Goal: Task Accomplishment & Management: Manage account settings

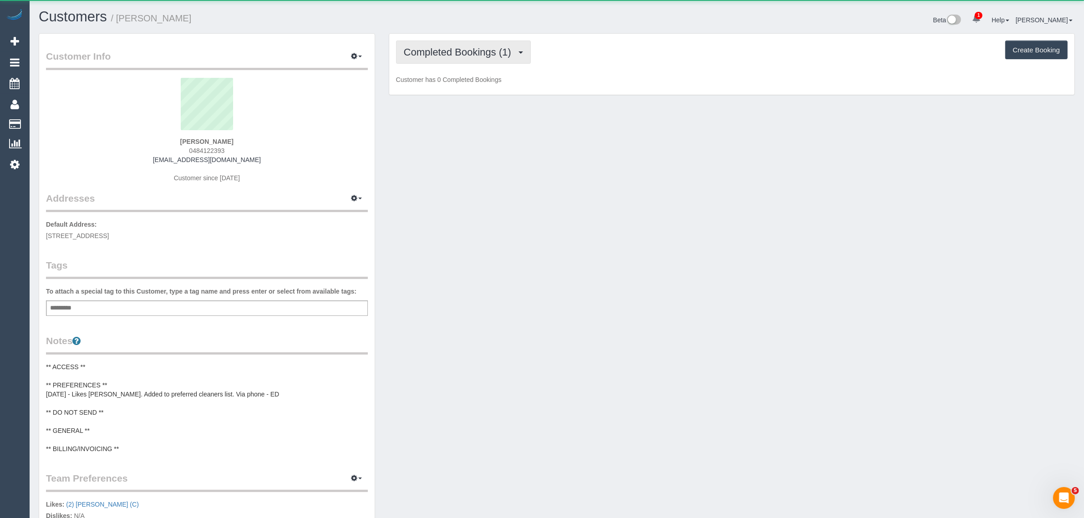
click at [460, 51] on span "Completed Bookings (1)" at bounding box center [460, 51] width 112 height 11
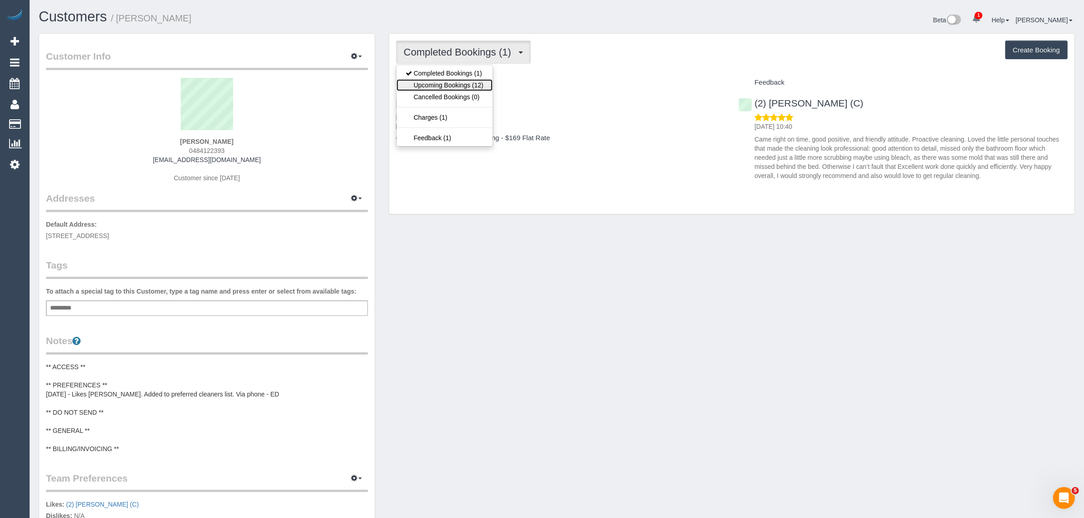
click at [439, 83] on link "Upcoming Bookings (12)" at bounding box center [445, 85] width 96 height 12
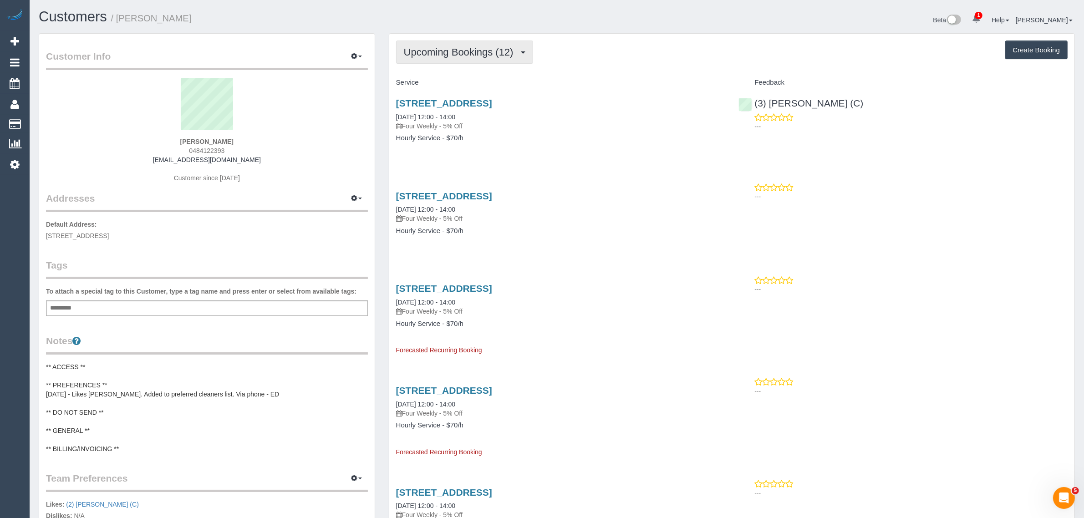
click at [447, 46] on span "Upcoming Bookings (12)" at bounding box center [461, 51] width 114 height 11
click at [445, 71] on link "Completed Bookings (1)" at bounding box center [445, 73] width 96 height 12
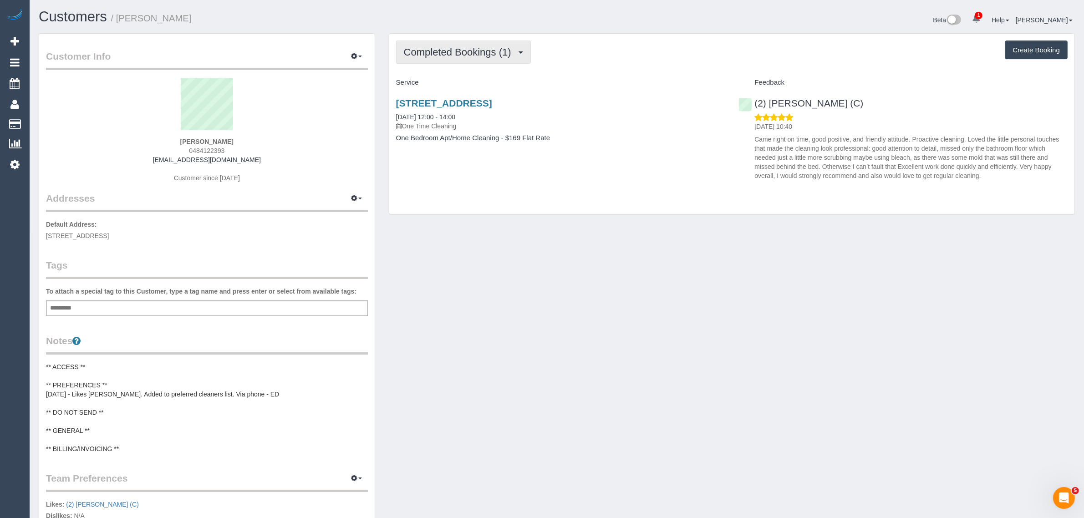
click at [458, 46] on span "Completed Bookings (1)" at bounding box center [460, 51] width 112 height 11
click at [457, 83] on link "Upcoming Bookings (12)" at bounding box center [445, 85] width 96 height 12
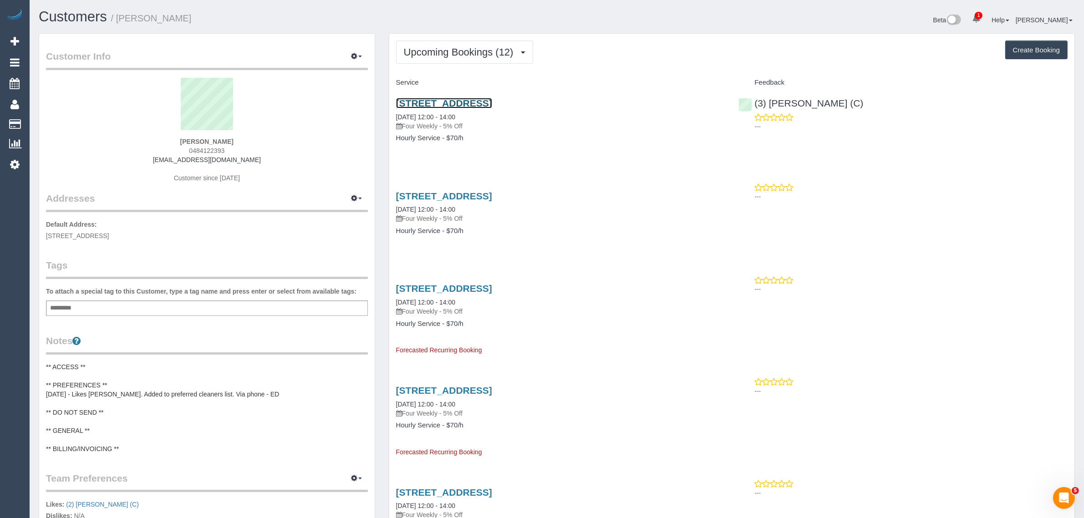
click at [439, 100] on link "110/101 Bay Street, 110, Port Melbourne, VIC 3207" at bounding box center [444, 103] width 96 height 10
click at [435, 51] on span "Upcoming Bookings (12)" at bounding box center [461, 51] width 114 height 11
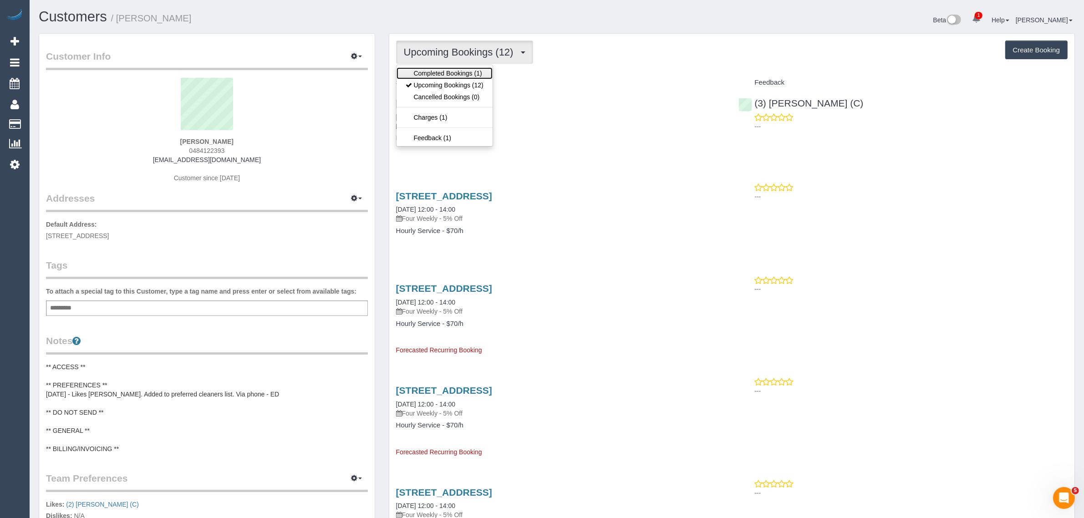
click at [435, 73] on link "Completed Bookings (1)" at bounding box center [445, 73] width 96 height 12
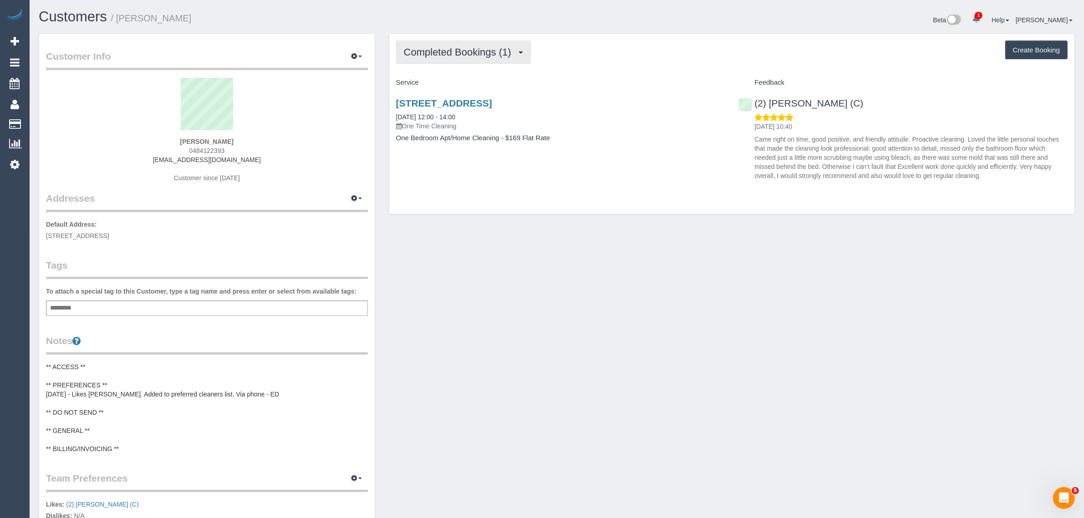
click at [470, 49] on span "Completed Bookings (1)" at bounding box center [460, 51] width 112 height 11
click at [460, 81] on link "Upcoming Bookings (12)" at bounding box center [445, 85] width 96 height 12
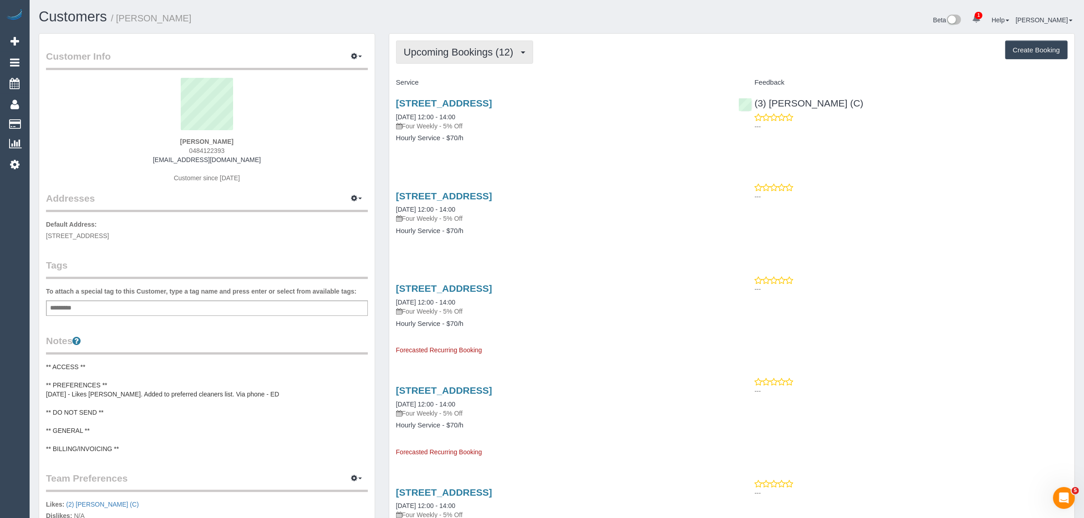
click at [440, 48] on span "Upcoming Bookings (12)" at bounding box center [461, 51] width 114 height 11
click at [684, 26] on div "Beta 1 Your Notifications You have 0 alerts × You have 3 to charge for 04/10/20…" at bounding box center [819, 21] width 525 height 24
click at [456, 51] on span "Upcoming Bookings (12)" at bounding box center [461, 51] width 114 height 11
click at [446, 67] on link "Completed Bookings (1)" at bounding box center [445, 73] width 96 height 12
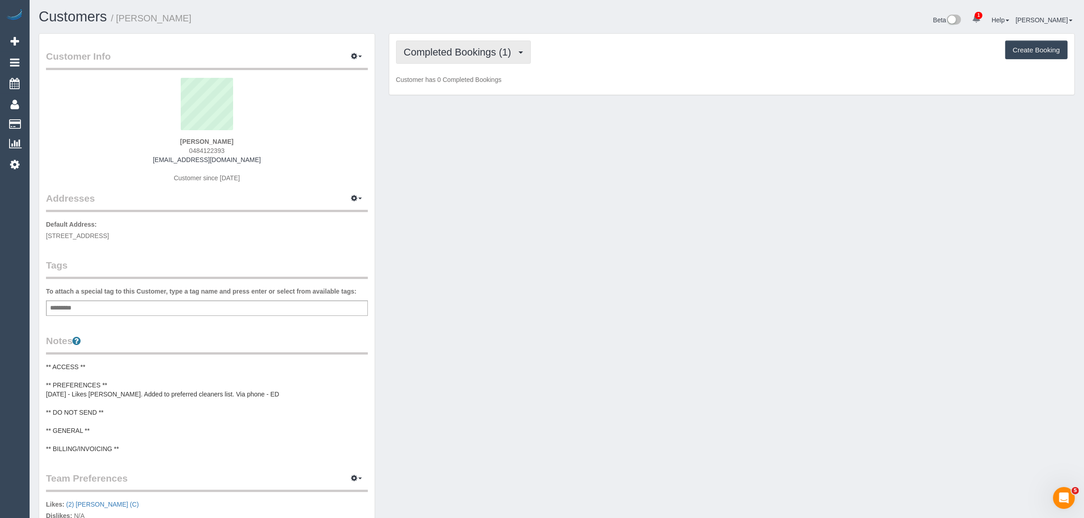
click at [454, 51] on span "Completed Bookings (1)" at bounding box center [460, 51] width 112 height 11
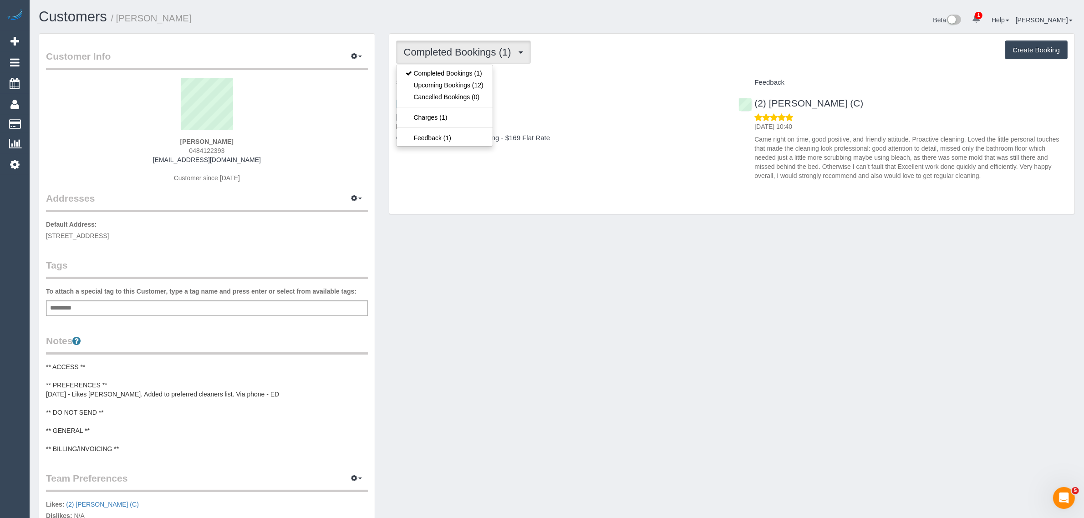
click at [609, 86] on h4 "Service" at bounding box center [560, 83] width 329 height 8
click at [461, 47] on span "Completed Bookings (1)" at bounding box center [460, 51] width 112 height 11
click at [447, 81] on link "Upcoming Bookings (12)" at bounding box center [445, 85] width 96 height 12
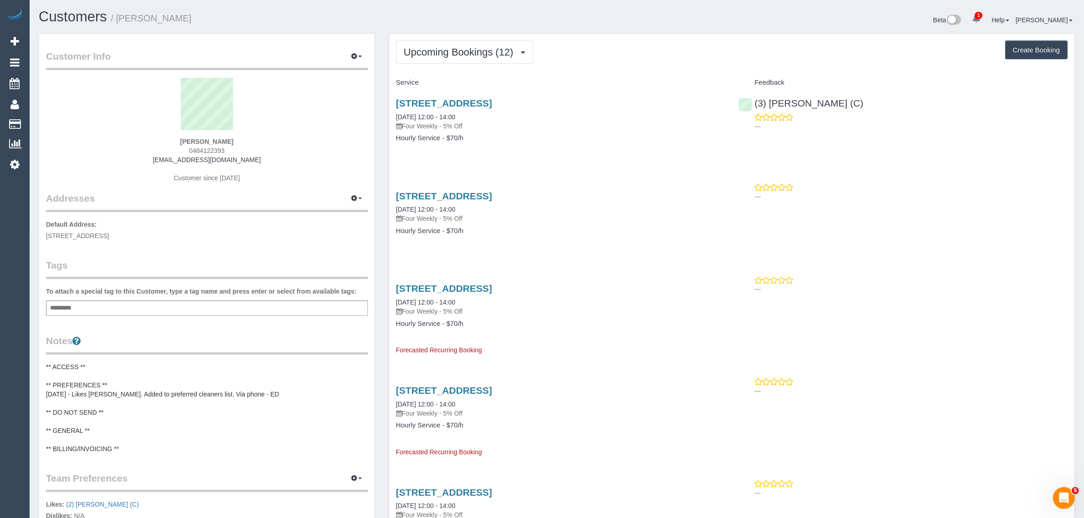
click at [699, 134] on h4 "Hourly Service - $70/h" at bounding box center [560, 138] width 329 height 8
drag, startPoint x: 846, startPoint y: 98, endPoint x: 769, endPoint y: 100, distance: 77.4
click at [769, 100] on div "(3) Rowan Walia (C) ---" at bounding box center [903, 112] width 343 height 45
click at [591, 128] on p "Four Weekly - 5% Off" at bounding box center [560, 126] width 329 height 9
drag, startPoint x: 480, startPoint y: 115, endPoint x: 392, endPoint y: 114, distance: 88.4
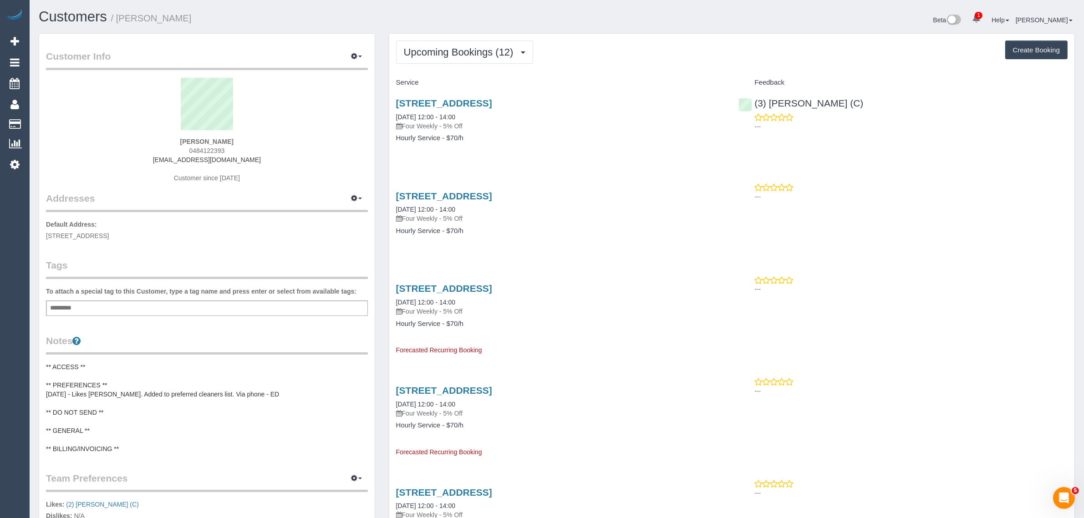
click at [392, 114] on div "110/101 Bay Street, 110, Port Melbourne, VIC 3207 04/10/2025 12:00 - 14:00 Four…" at bounding box center [560, 125] width 343 height 70
copy link "04/10/2025 12:00 - 14:00"
click at [704, 139] on h4 "Hourly Service - $70/h" at bounding box center [560, 138] width 329 height 8
drag, startPoint x: 854, startPoint y: 102, endPoint x: 756, endPoint y: 97, distance: 98.0
click at [756, 97] on div "(3) Rowan Walia (C) ---" at bounding box center [903, 112] width 343 height 45
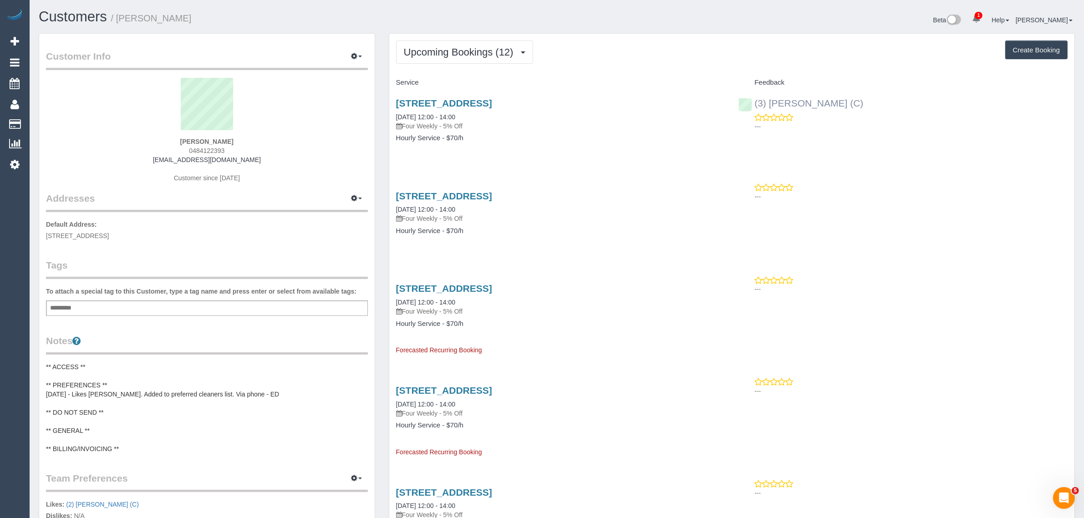
copy link "3) Rowan Walia (C)"
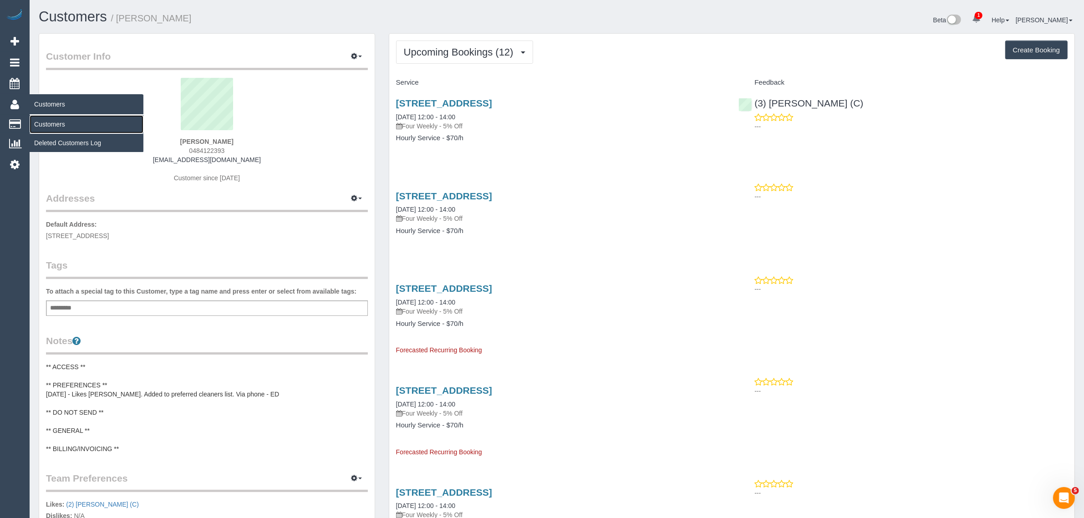
click at [55, 117] on link "Customers" at bounding box center [87, 124] width 114 height 18
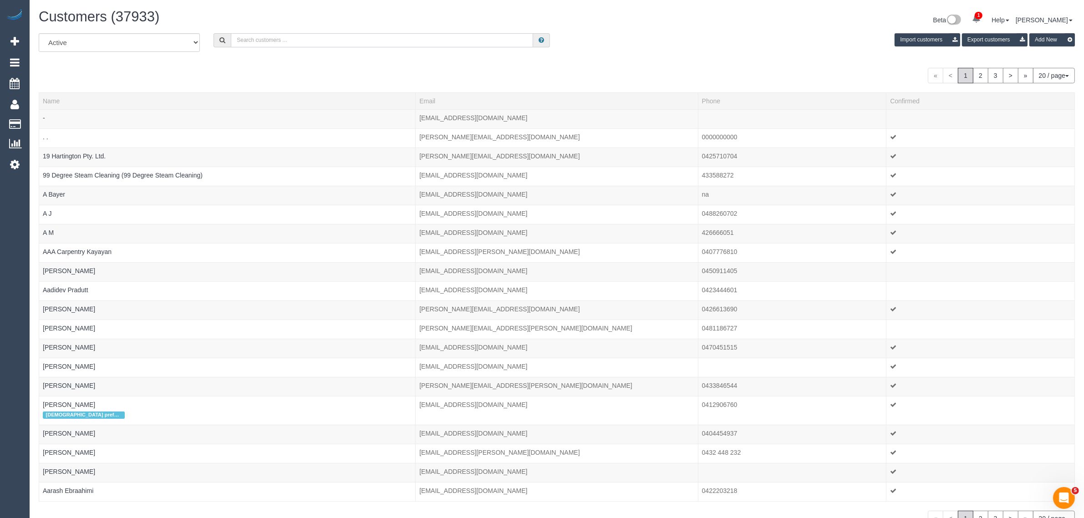
click at [340, 40] on input "text" at bounding box center [382, 40] width 302 height 14
paste input "[PERSON_NAME]"
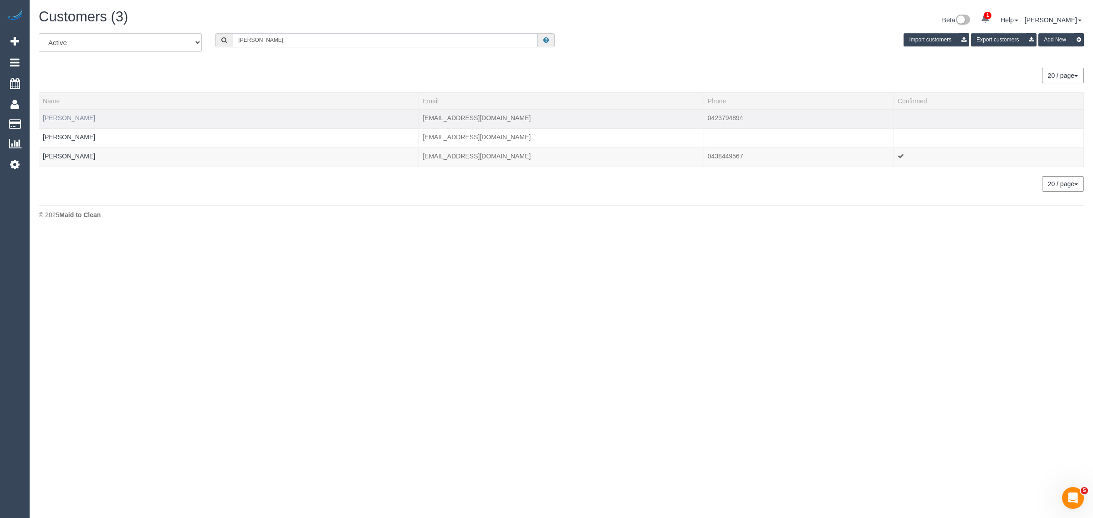
type input "[PERSON_NAME]"
drag, startPoint x: 71, startPoint y: 115, endPoint x: 480, endPoint y: 250, distance: 431.0
click at [480, 250] on body "1 Beta Your Notifications You have 0 alerts × You have 3 to charge for 04/10/20…" at bounding box center [546, 259] width 1093 height 518
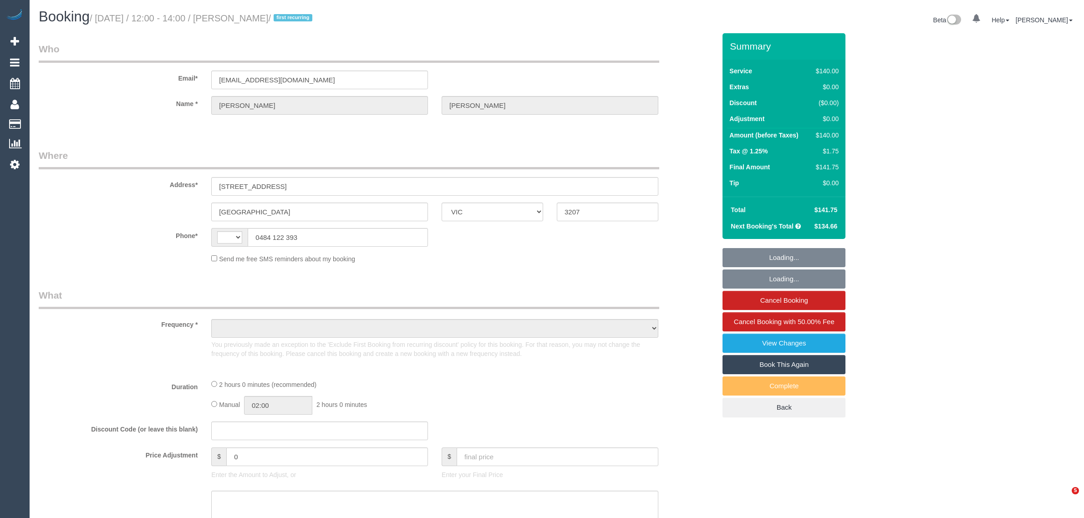
select select "VIC"
select select "object:308"
select select "string:stripe-pm_1RzwE62GScqysDRV91N4G2JE"
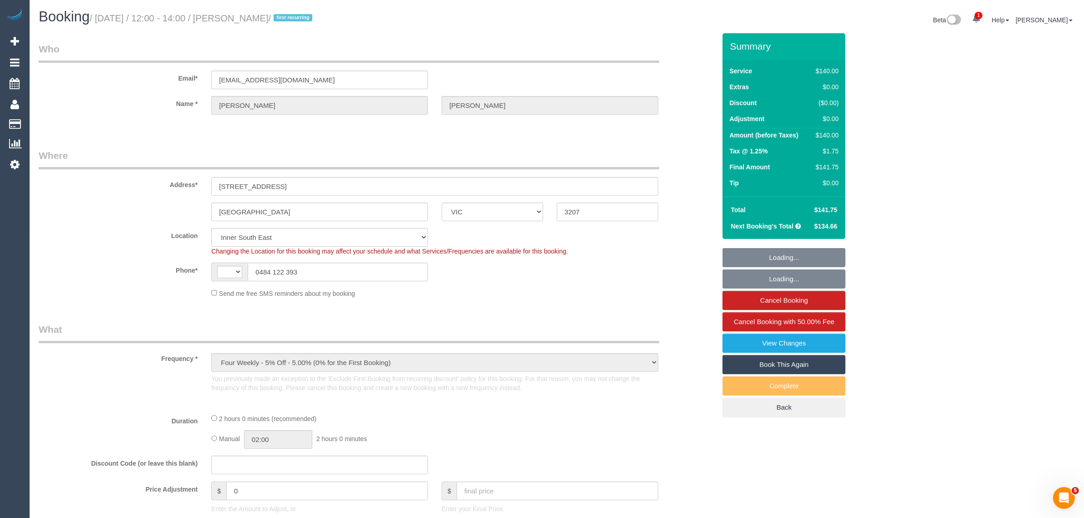
select select "object:870"
select select "string:AU"
select select "number:28"
select select "number:14"
select select "number:19"
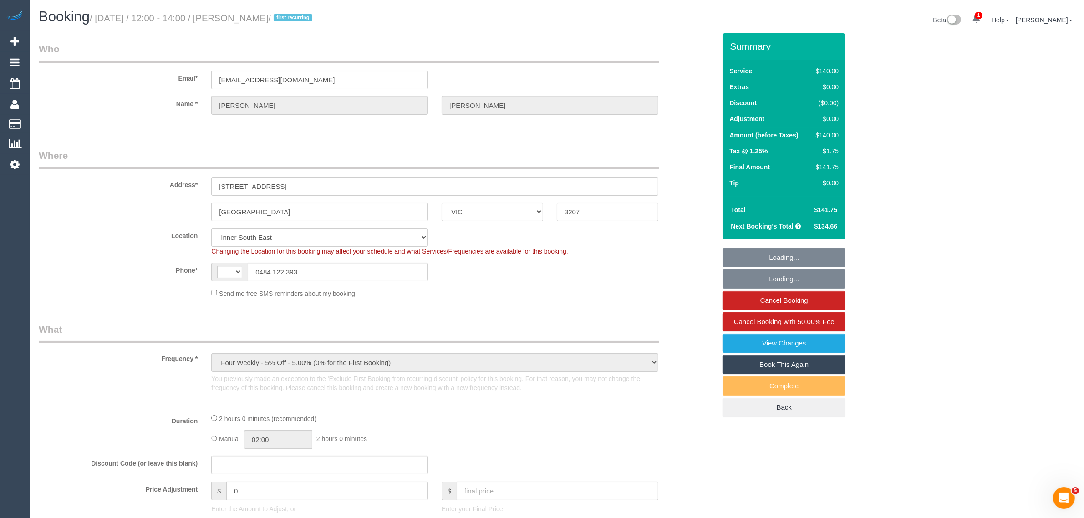
select select "number:22"
select select "number:33"
select select "number:12"
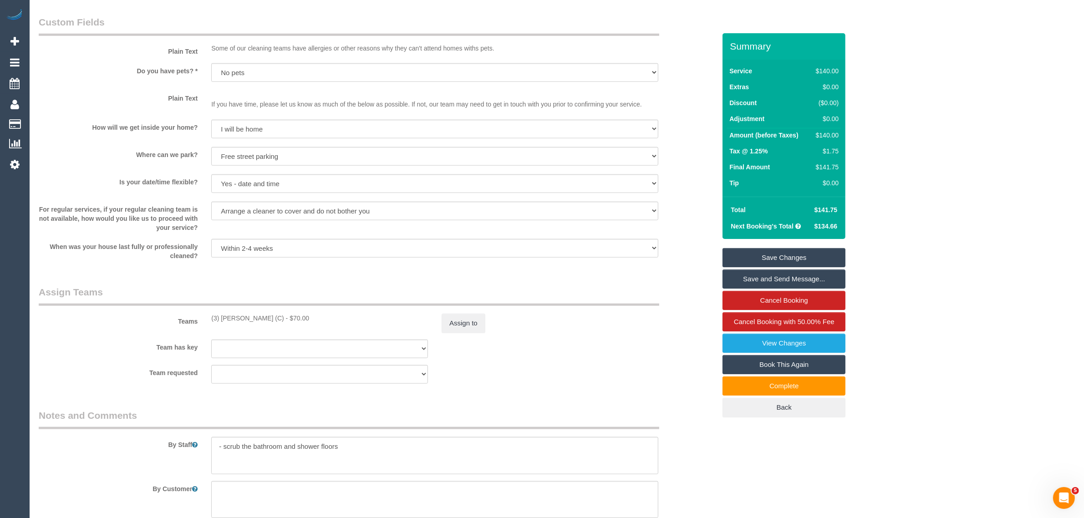
scroll to position [1361, 0]
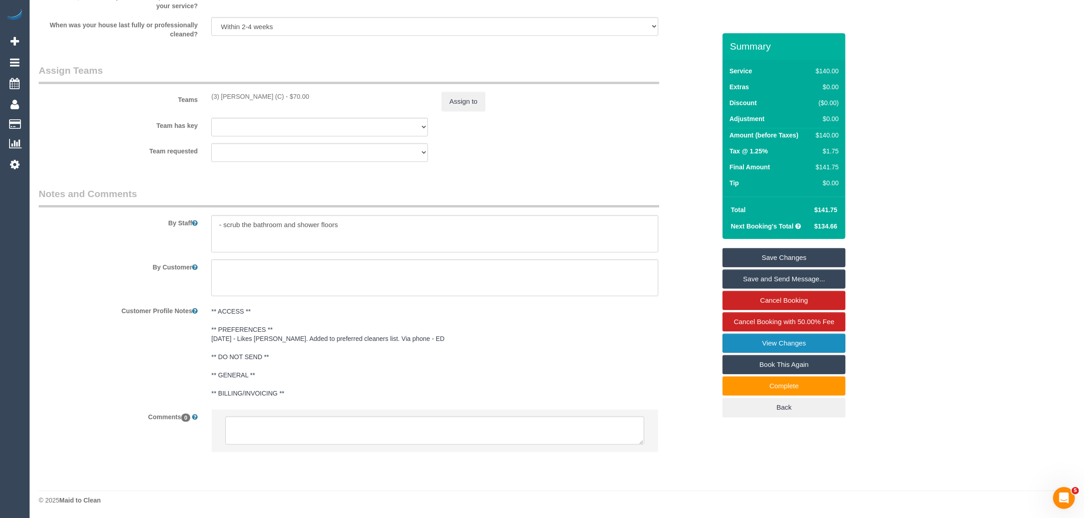
click at [752, 338] on link "View Changes" at bounding box center [784, 343] width 123 height 19
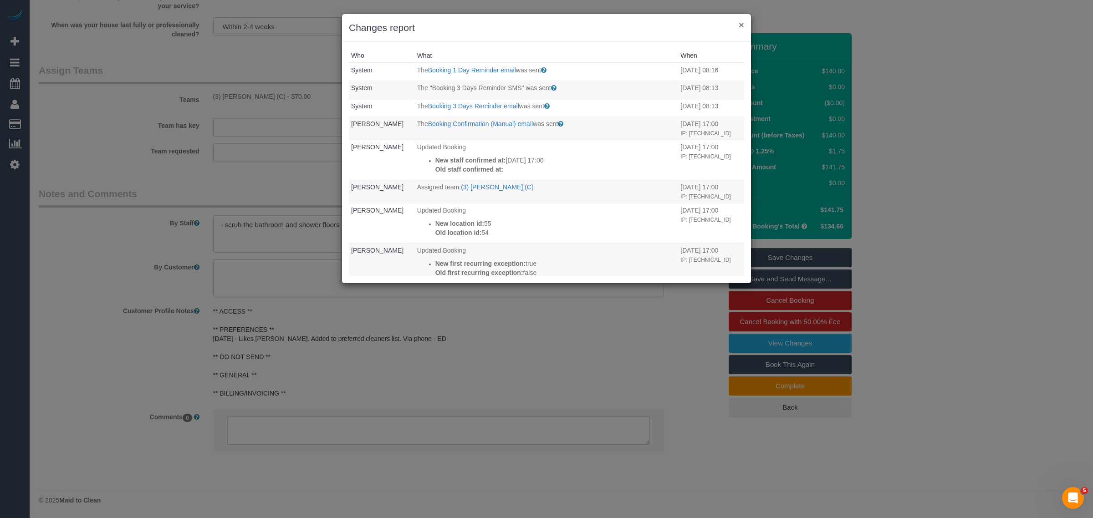
click at [741, 22] on button "×" at bounding box center [741, 25] width 5 height 10
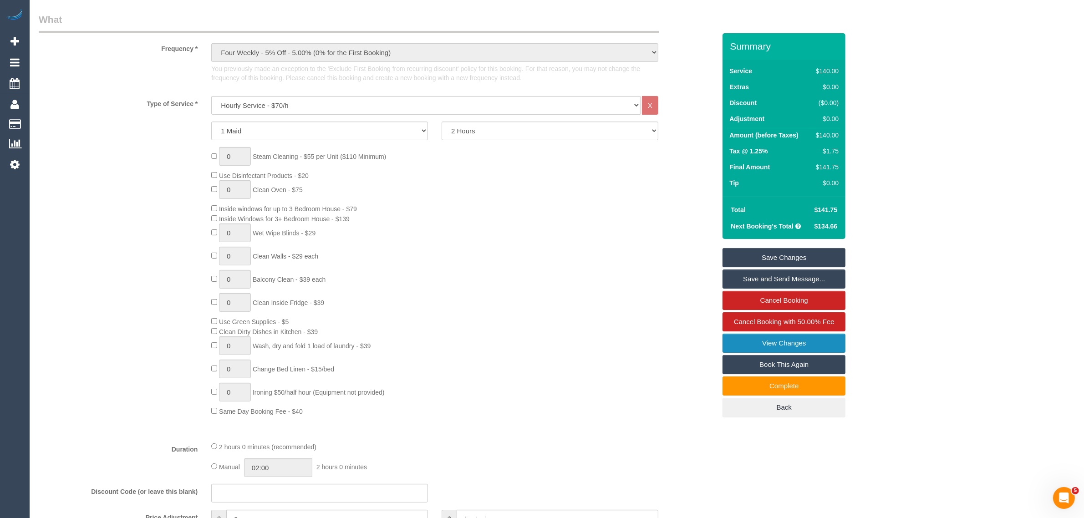
scroll to position [0, 0]
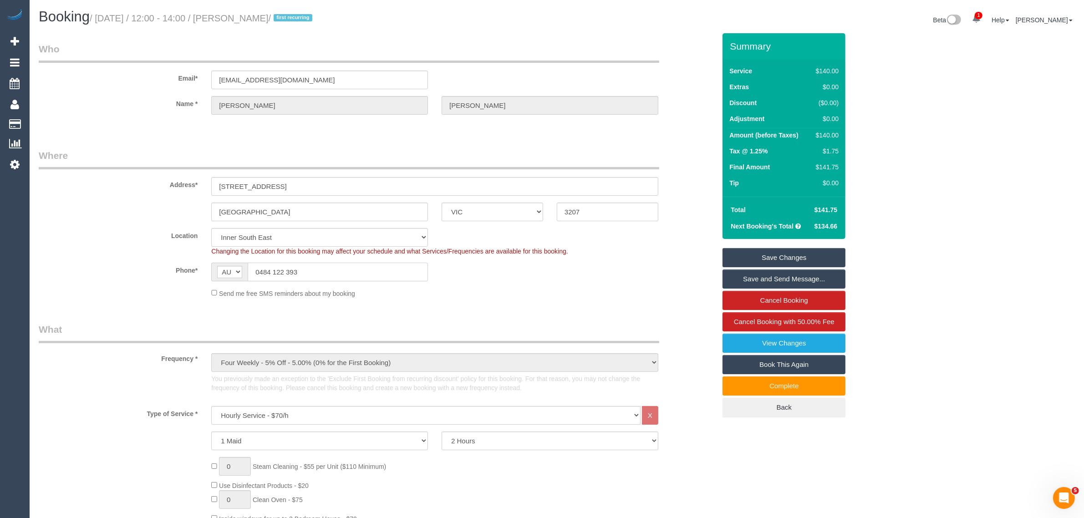
click at [326, 270] on input "0484 122 393" at bounding box center [338, 272] width 180 height 19
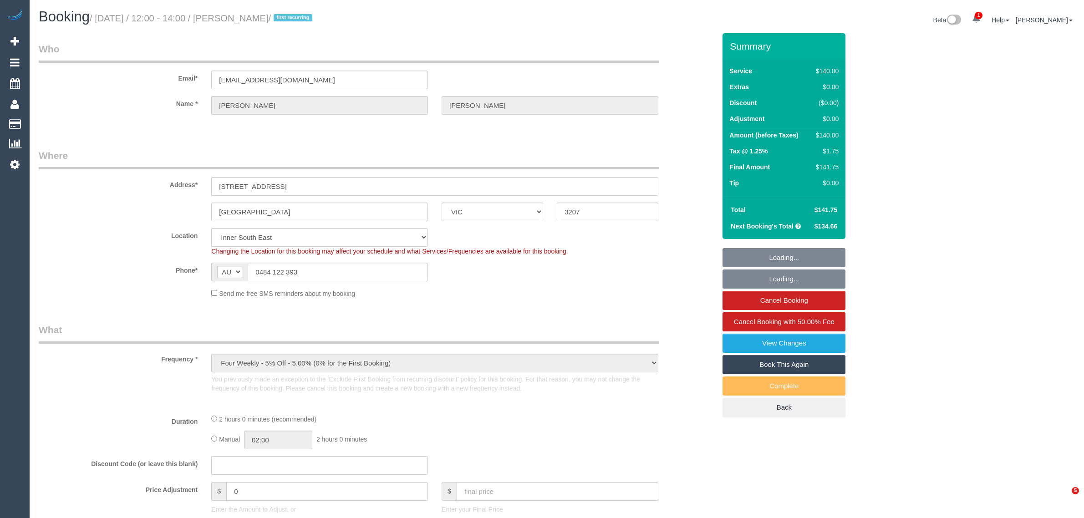
select select "VIC"
select select "string:stripe-pm_1RzwE62GScqysDRV91N4G2JE"
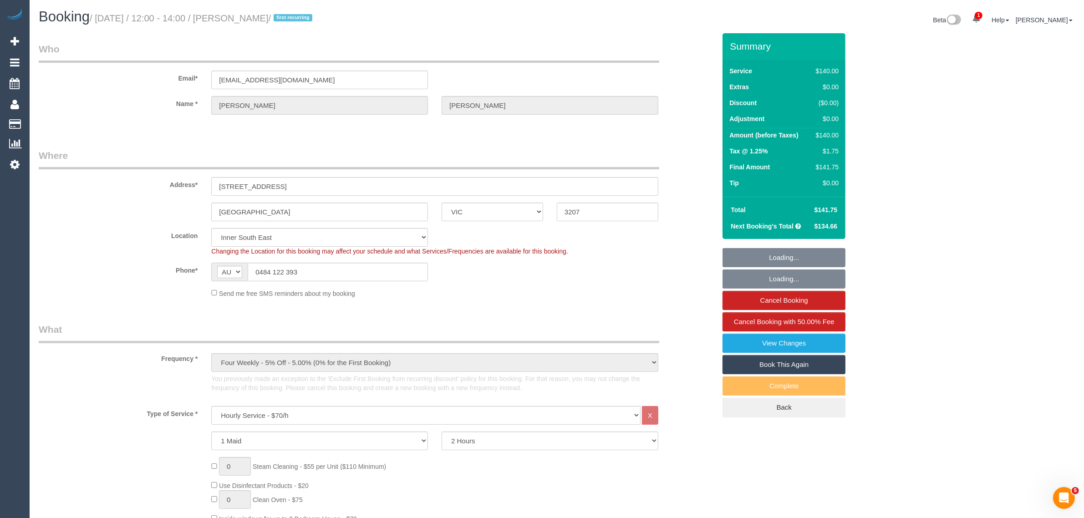
select select "object:724"
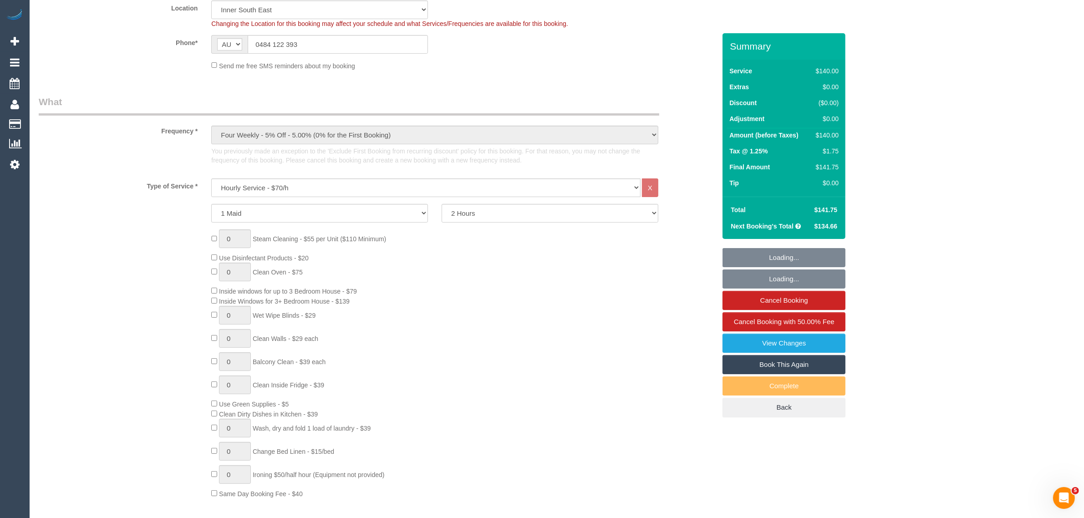
select select "number:28"
select select "number:14"
select select "number:19"
select select "number:22"
select select "number:33"
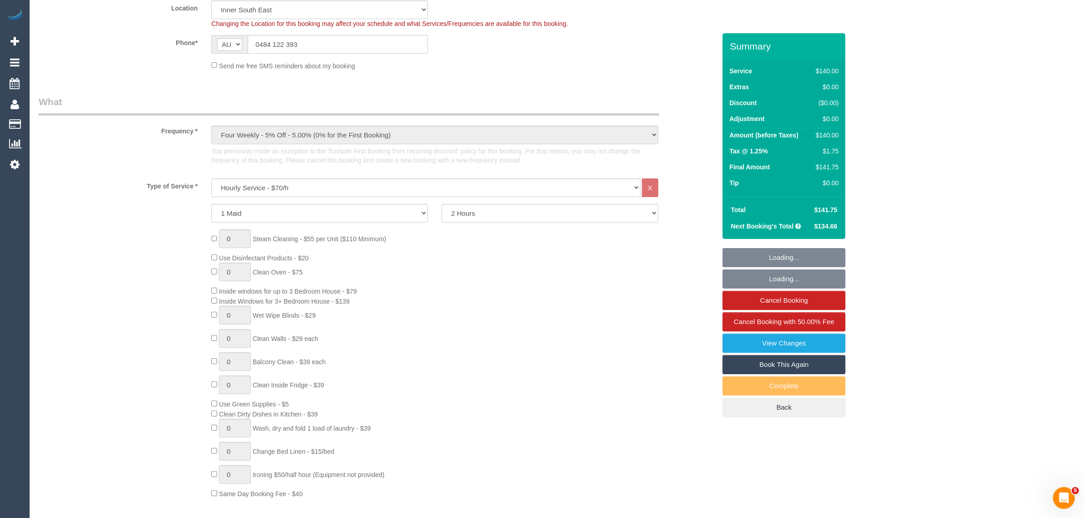
select select "number:12"
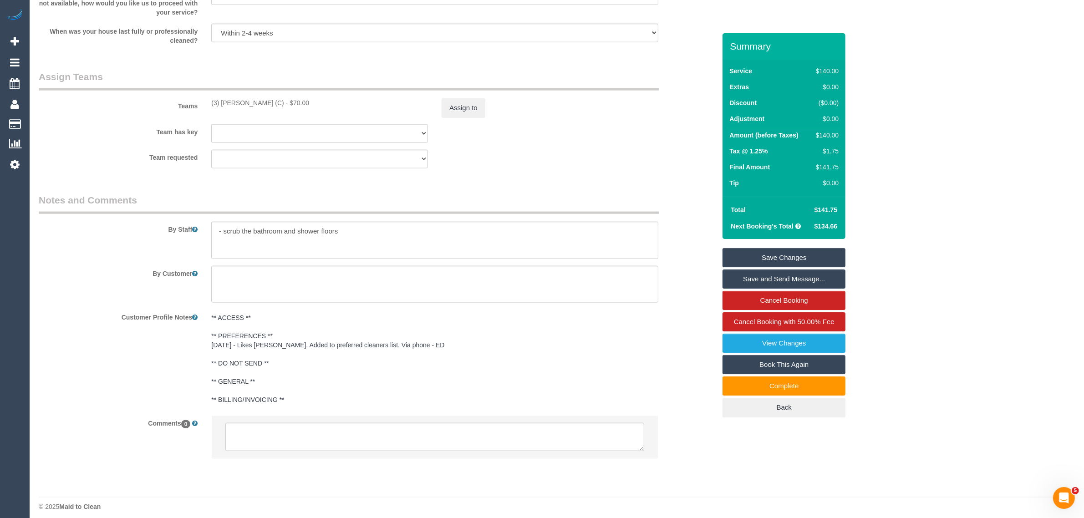
scroll to position [1361, 0]
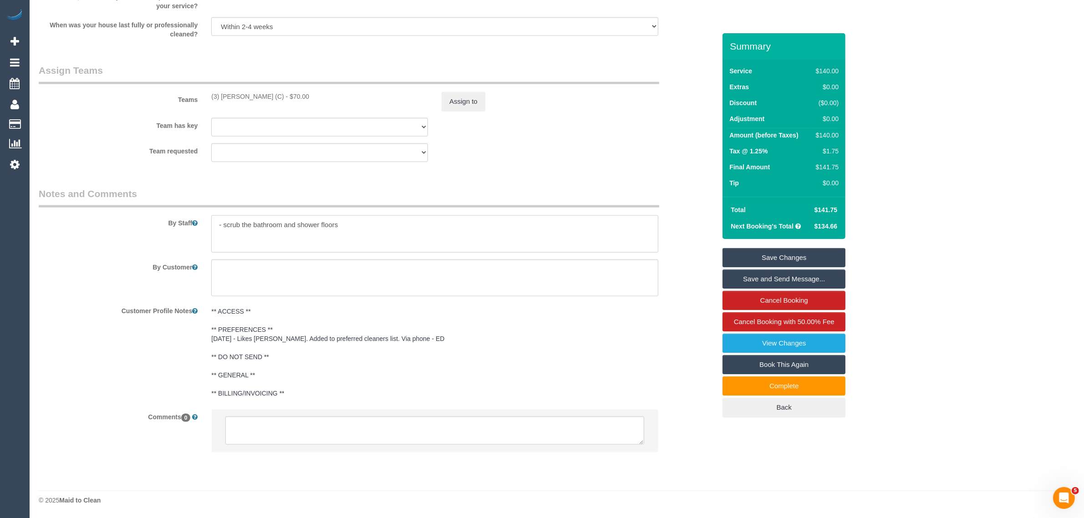
click at [402, 233] on textarea at bounding box center [434, 233] width 447 height 37
drag, startPoint x: 351, startPoint y: 224, endPoint x: 206, endPoint y: 215, distance: 144.6
click at [206, 215] on div at bounding box center [434, 233] width 461 height 37
click at [673, 389] on div "Customer Profile Notes ** ACCESS ** ** PREFERENCES ** 1/9/25 - Likes Joshua Rus…" at bounding box center [377, 352] width 691 height 99
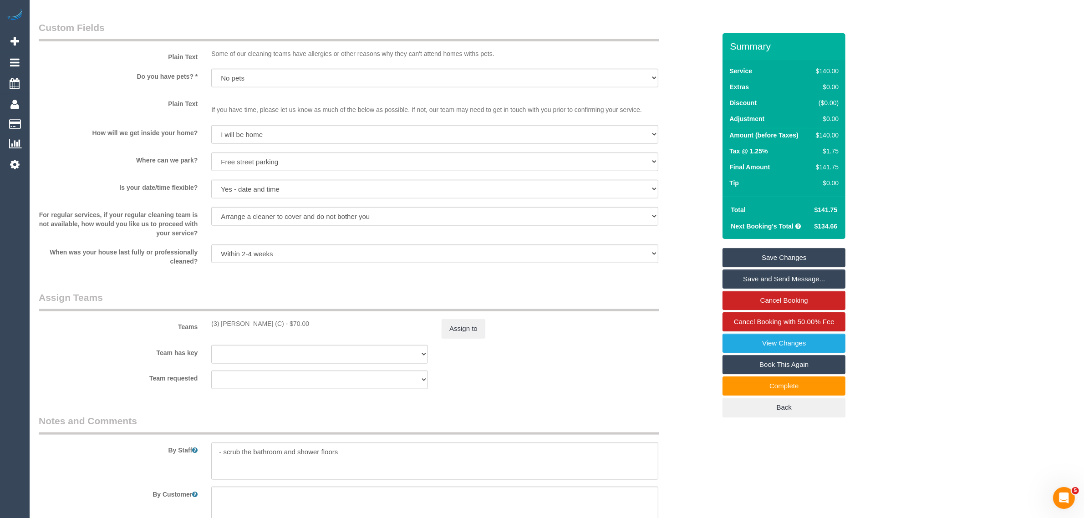
click at [90, 376] on label "Team requested" at bounding box center [118, 377] width 173 height 12
drag, startPoint x: 87, startPoint y: 358, endPoint x: 110, endPoint y: 349, distance: 24.9
click at [87, 358] on div "Team has key (3) Rowan Walia (C) (0) Office (1) Debbie Brodjanac (FT) (1) Helen…" at bounding box center [377, 354] width 691 height 19
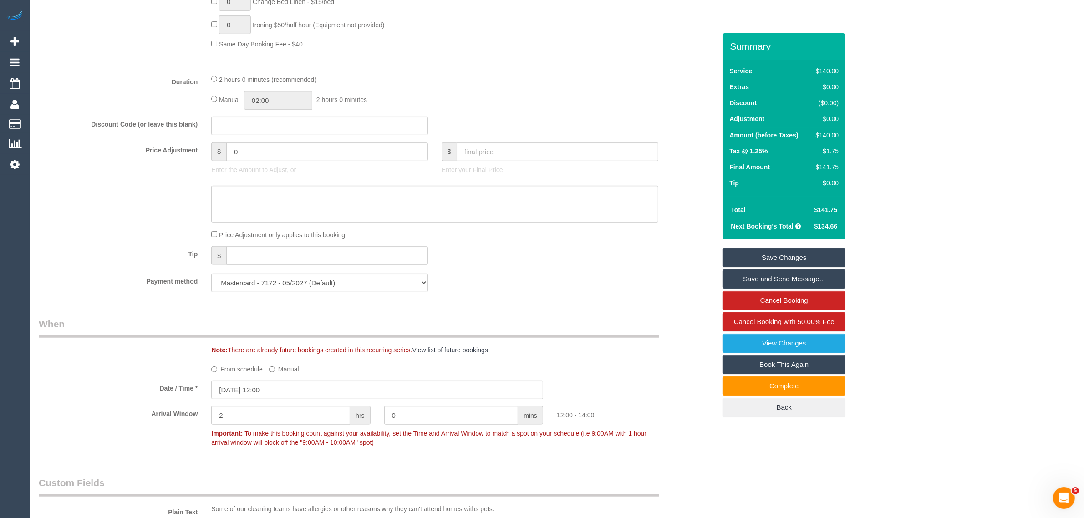
scroll to position [0, 0]
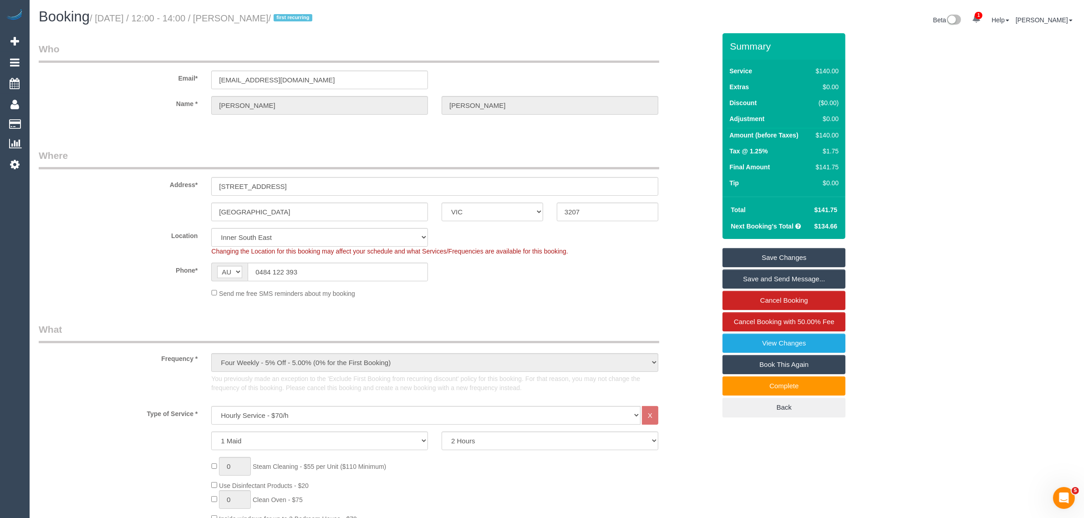
click at [109, 228] on label "Location" at bounding box center [118, 234] width 173 height 12
click at [624, 283] on sui-booking-location "Location Office City East (North) East (South) Inner East Inner North (East) In…" at bounding box center [377, 263] width 677 height 70
click at [702, 433] on div "1 Maid 2 Maids 2 Hours 2.5 Hours 3 Hours 3.5 Hours 4 Hours 4.5 Hours 5 Hours 5.…" at bounding box center [377, 441] width 691 height 19
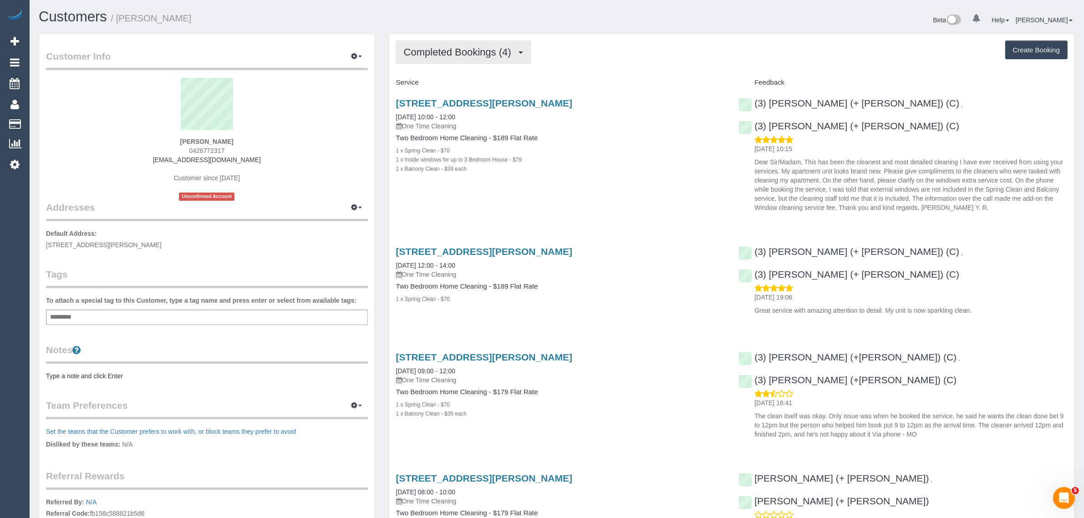
click at [505, 53] on span "Completed Bookings (4)" at bounding box center [460, 51] width 112 height 11
click at [480, 87] on link "Upcoming Bookings (1)" at bounding box center [444, 85] width 95 height 12
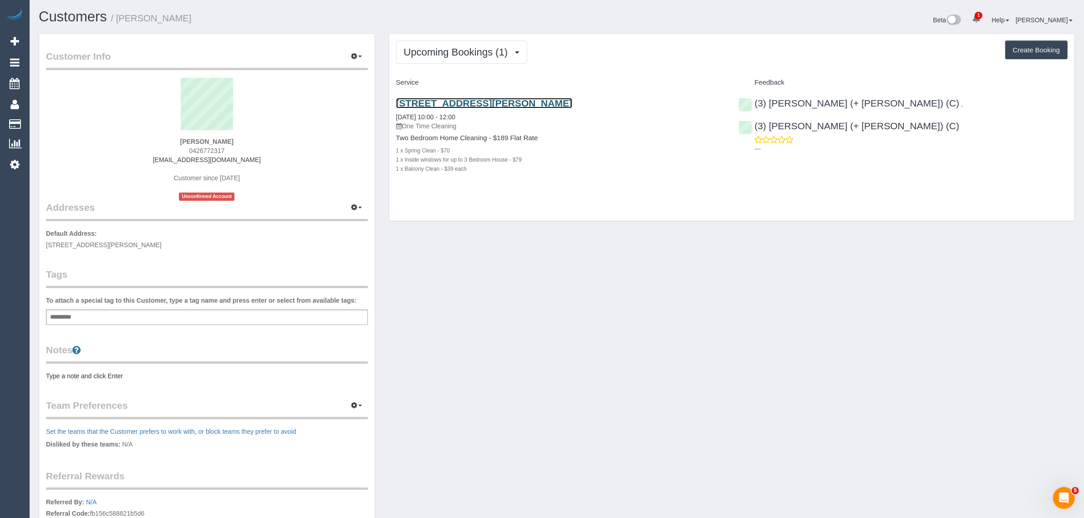
click at [532, 105] on link "1211/318 Russel Street, Melbourne, VIC 3000" at bounding box center [484, 103] width 176 height 10
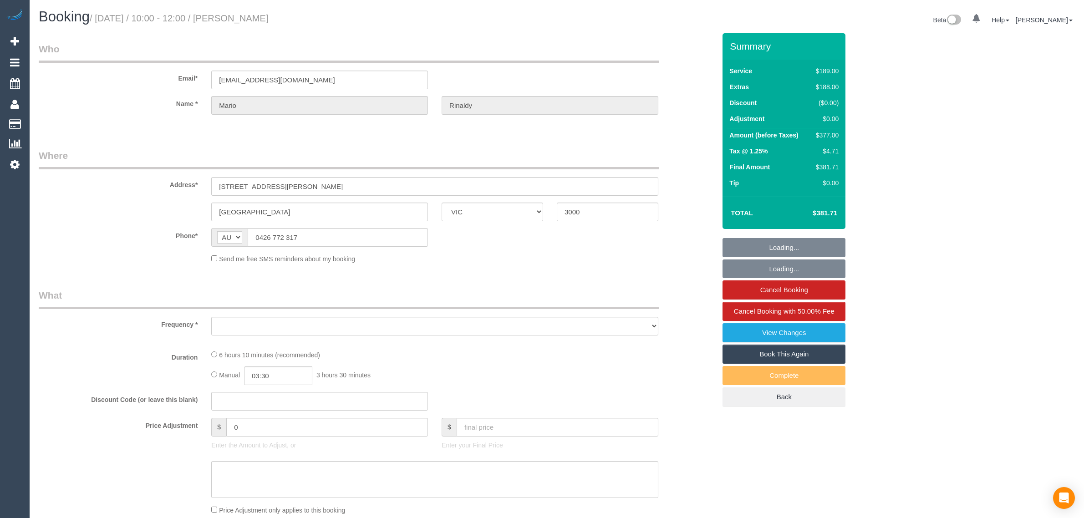
select select "VIC"
select select "object:619"
select select "string:stripe-pm_1NOBx92GScqysDRVDuItKpyF"
select select "number:28"
select select "number:14"
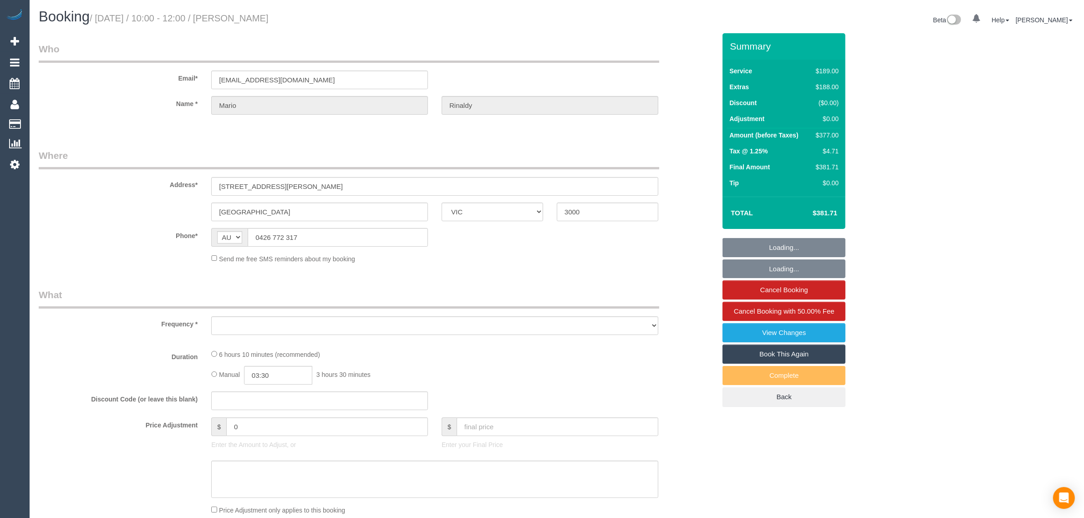
select select "number:20"
select select "number:36"
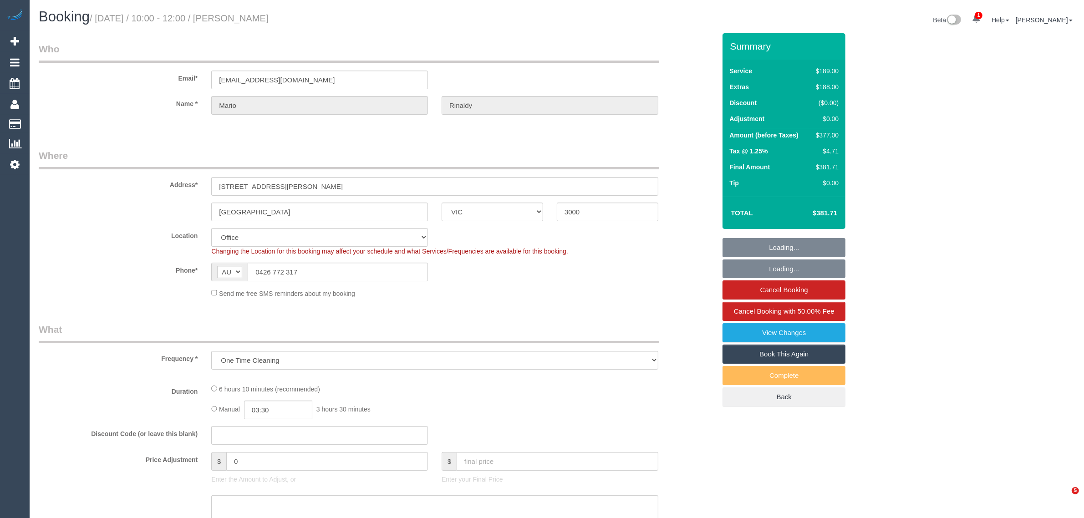
select select "object:773"
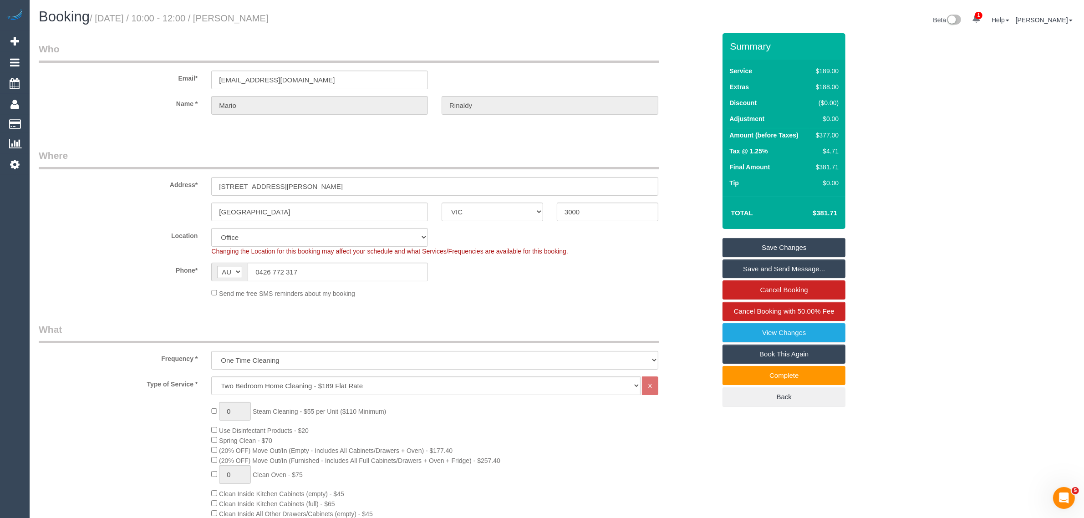
scroll to position [911, 0]
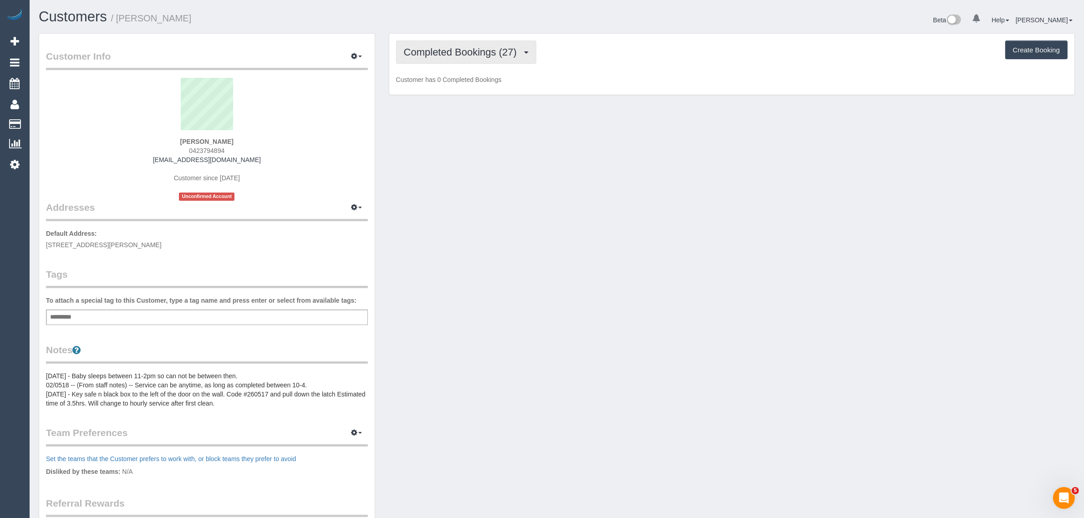
click at [466, 47] on span "Completed Bookings (27)" at bounding box center [462, 51] width 117 height 11
drag, startPoint x: 457, startPoint y: 80, endPoint x: 534, endPoint y: 37, distance: 88.1
click at [457, 80] on link "Upcoming Bookings (0)" at bounding box center [446, 85] width 98 height 12
click at [476, 51] on span "Upcoming Bookings (0)" at bounding box center [458, 51] width 109 height 11
click at [457, 70] on link "Completed Bookings (27)" at bounding box center [446, 73] width 98 height 12
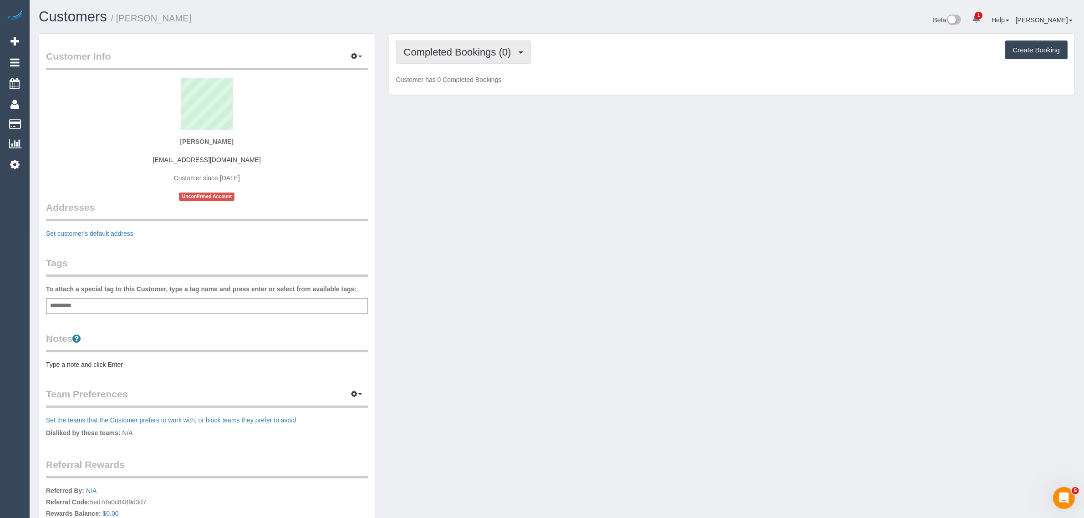
click at [469, 50] on span "Completed Bookings (0)" at bounding box center [460, 51] width 112 height 11
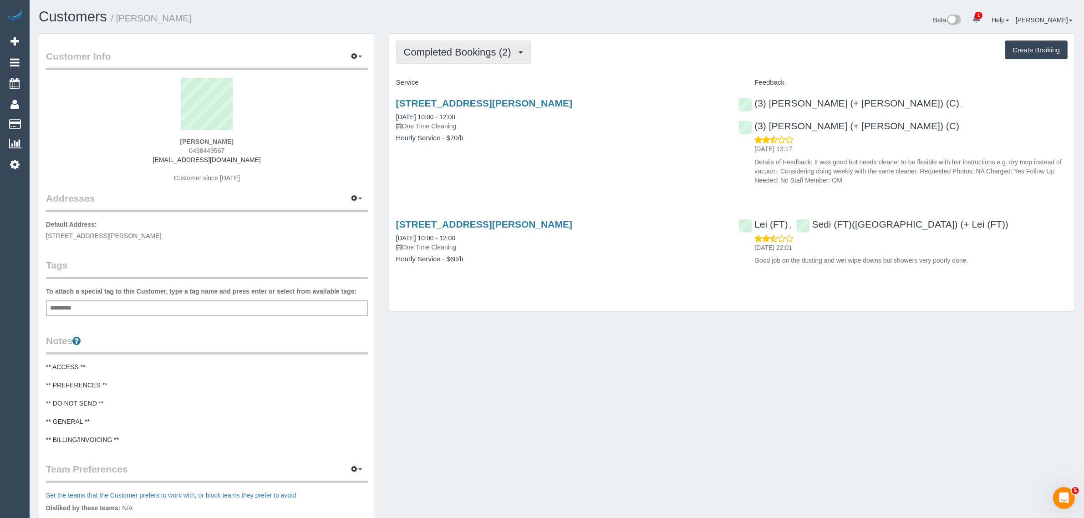
click at [488, 48] on span "Completed Bookings (2)" at bounding box center [460, 51] width 112 height 11
click at [614, 111] on div "[STREET_ADDRESS][PERSON_NAME] [DATE] 10:00 - 12:00 One Time Cleaning" at bounding box center [560, 114] width 329 height 33
click at [472, 48] on span "Completed Bookings (2)" at bounding box center [460, 51] width 112 height 11
click at [444, 82] on link "Upcoming Bookings (1)" at bounding box center [444, 85] width 95 height 12
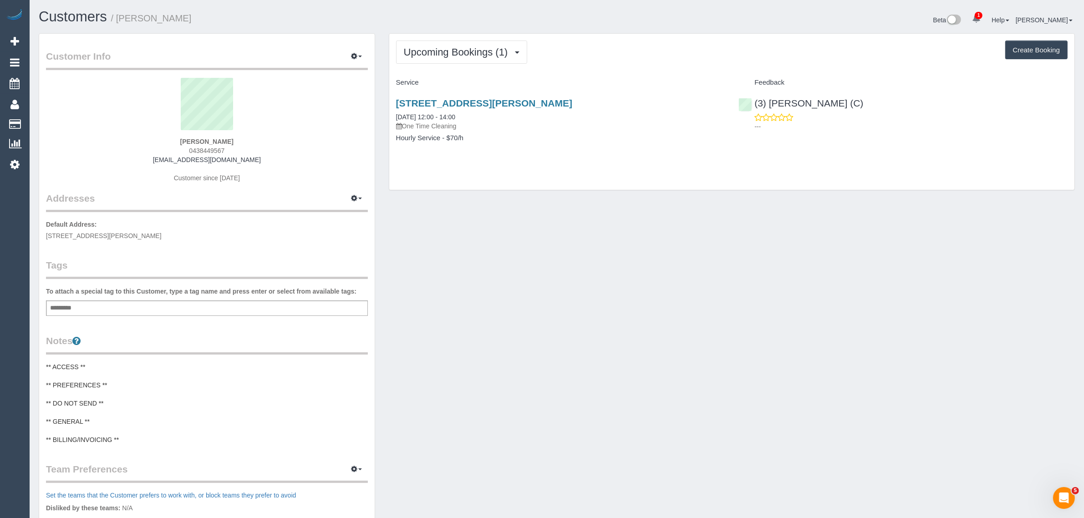
click at [758, 288] on div "Customer Info Edit Contact Info Send Message Email Preferences Special Sales Ta…" at bounding box center [557, 361] width 1050 height 656
drag, startPoint x: 476, startPoint y: 119, endPoint x: 389, endPoint y: 112, distance: 86.8
click at [389, 112] on div "11 Norris St, Surrey Hills, VIC 3127 04/10/2025 12:00 - 14:00 One Time Cleaning…" at bounding box center [560, 125] width 343 height 70
copy link "04/10/2025 12:00 - 14:00"
click at [608, 352] on div "Customer Info Edit Contact Info Send Message Email Preferences Special Sales Ta…" at bounding box center [557, 361] width 1050 height 656
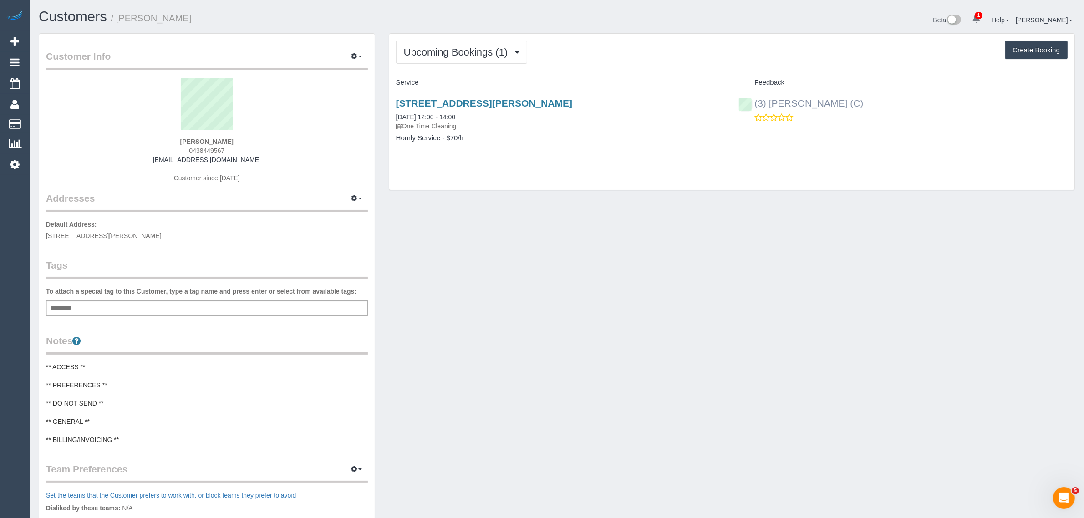
drag, startPoint x: 891, startPoint y: 103, endPoint x: 755, endPoint y: 106, distance: 136.6
click at [755, 106] on div "(3) Denuwan Lamahewa (C) ---" at bounding box center [903, 112] width 343 height 45
copy link "(3) [PERSON_NAME] (C)"
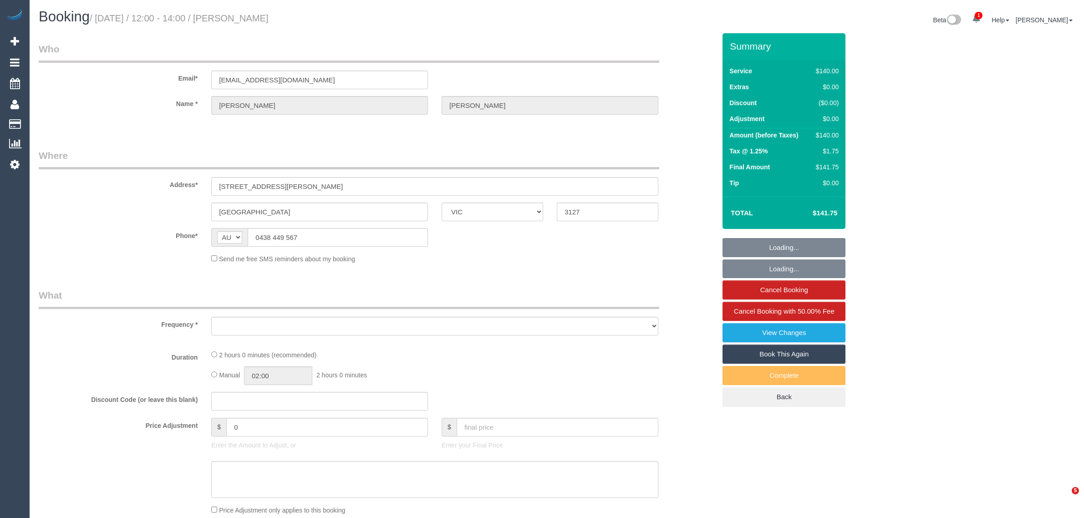
select select "VIC"
select select "string:stripe-pm_1RcfbX2GScqysDRV6cMESLr1"
select select "number:30"
select select "number:14"
select select "number:19"
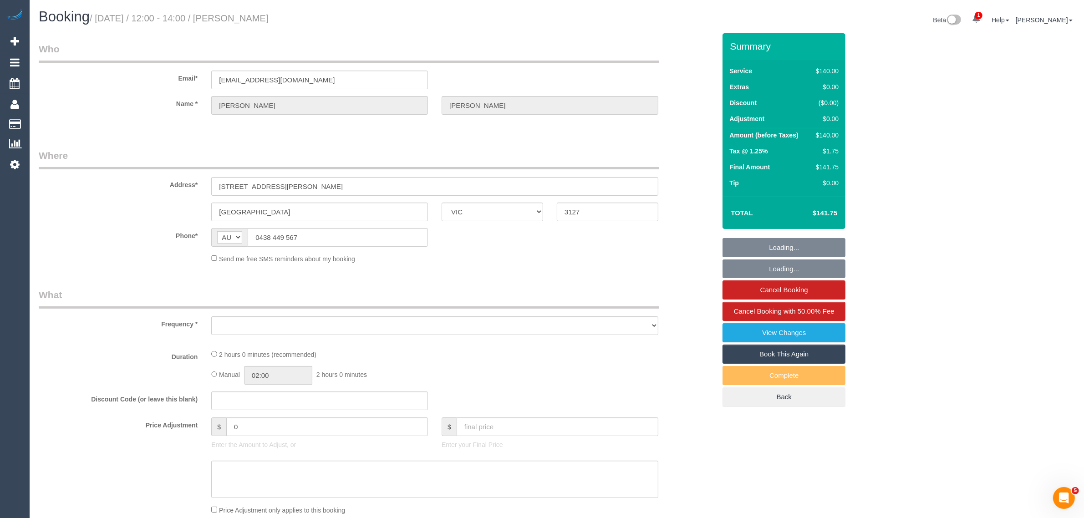
select select "number:24"
select select "number:12"
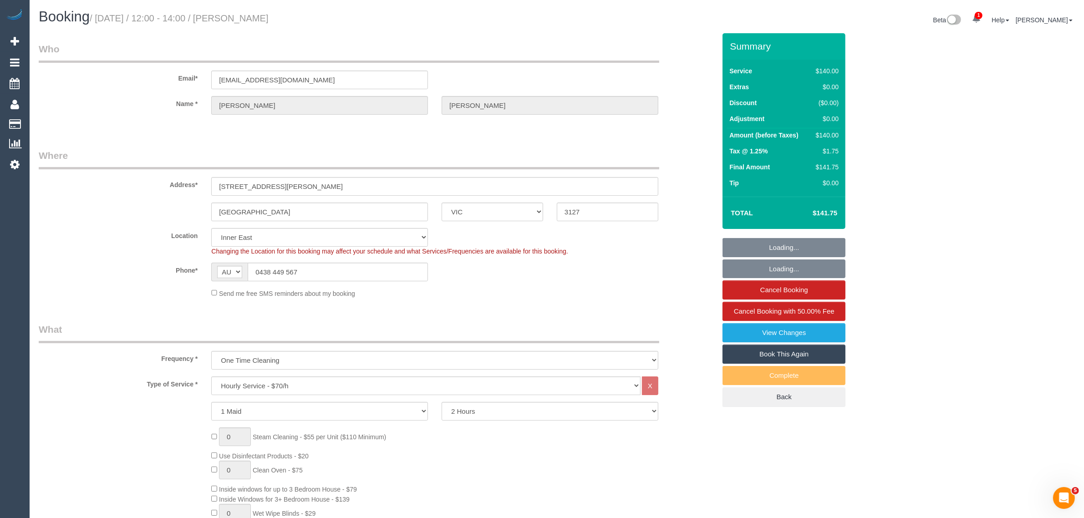
select select "object:1609"
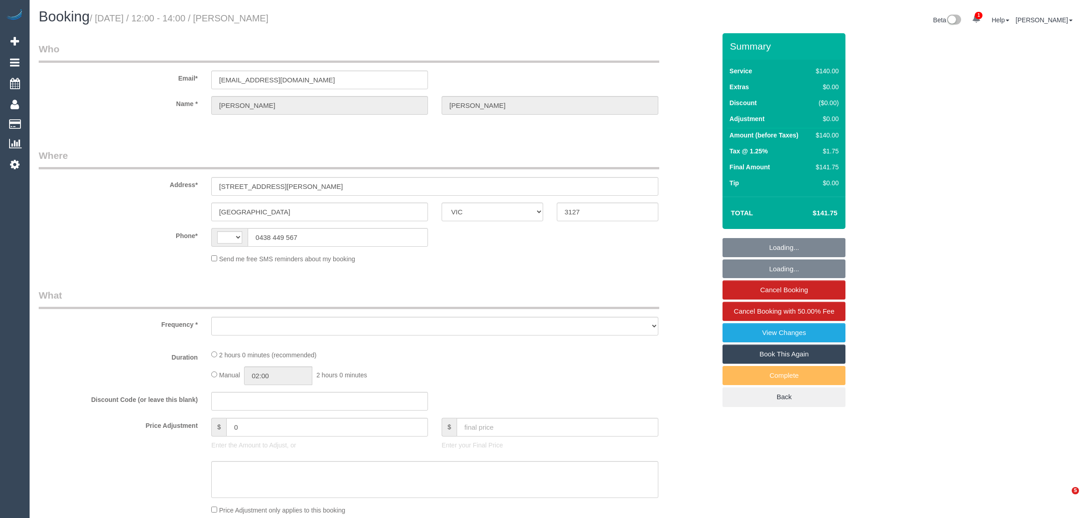
select select "VIC"
select select "string:stripe-pm_1RcfbX2GScqysDRV6cMESLr1"
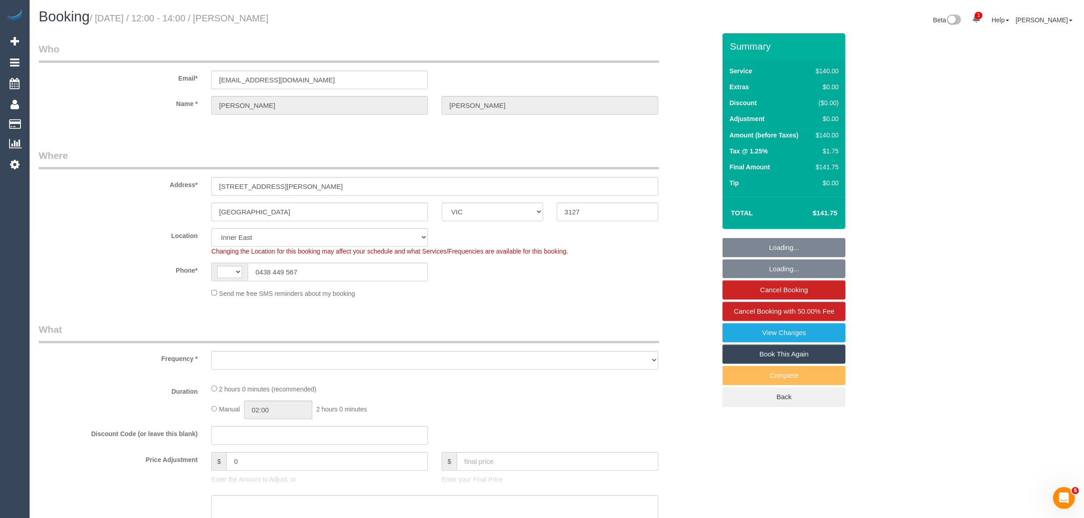
select select "string:AU"
select select "object:657"
select select "number:30"
select select "number:14"
select select "number:19"
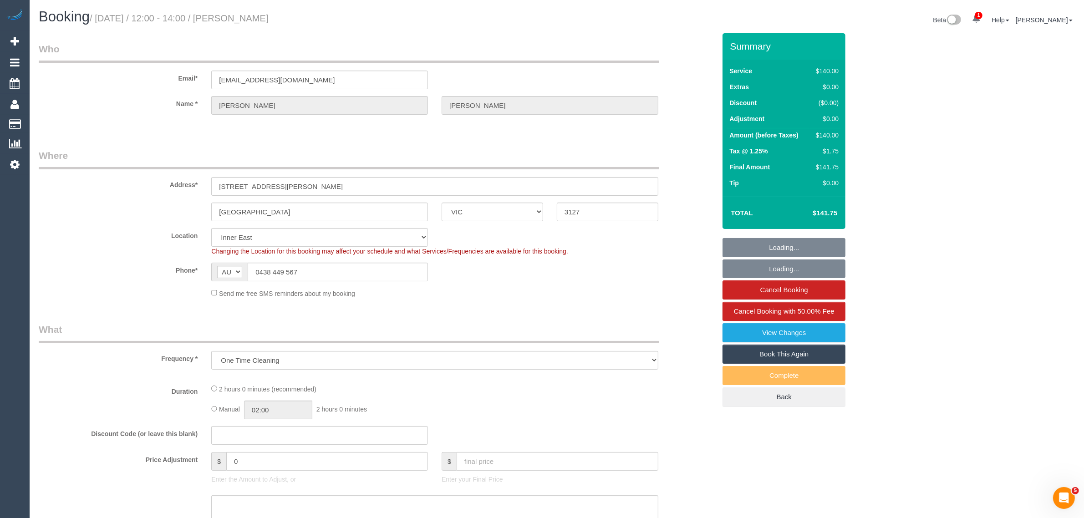
select select "number:24"
select select "number:12"
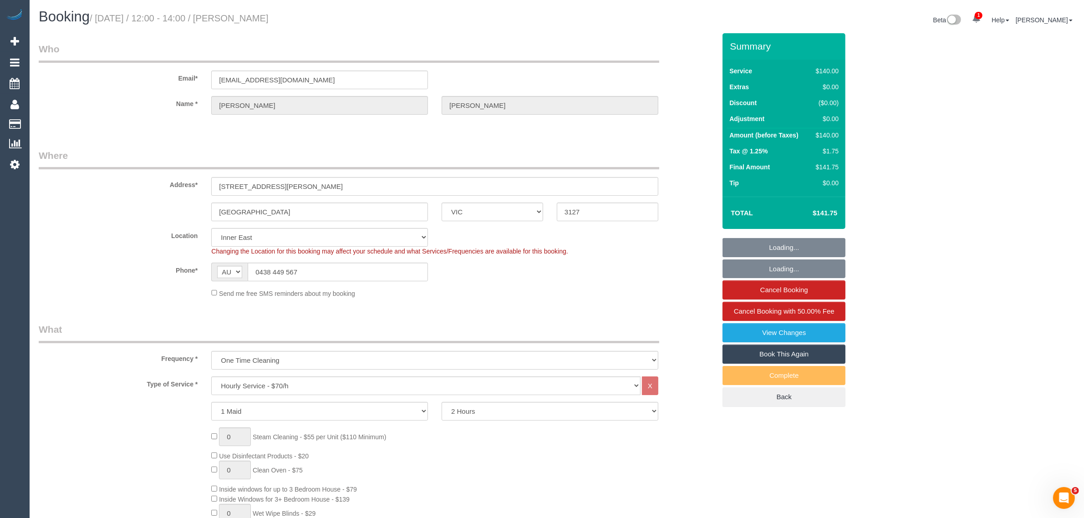
select select "object:1595"
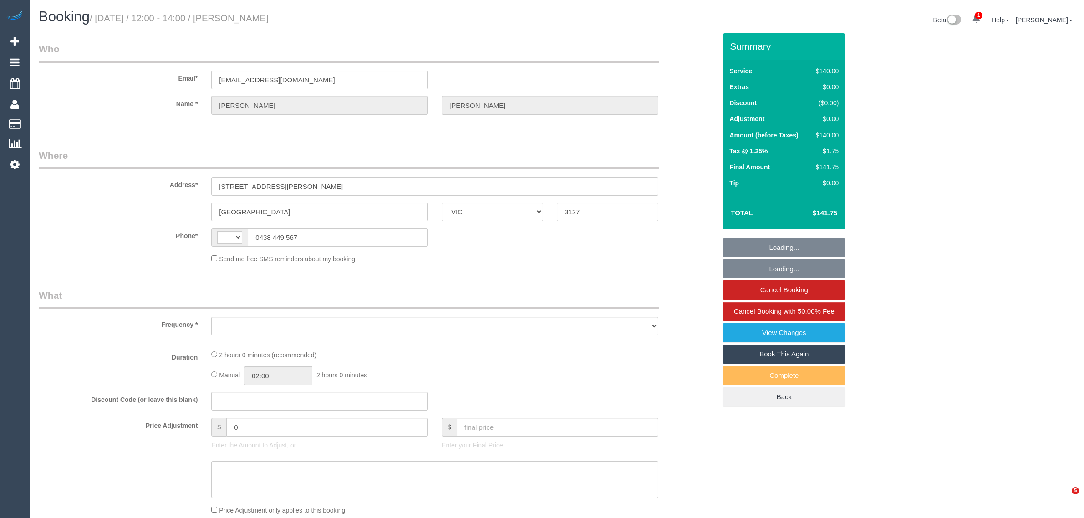
select select "VIC"
select select "string:stripe-pm_1RcfbX2GScqysDRV6cMESLr1"
select select "number:30"
select select "number:14"
select select "number:19"
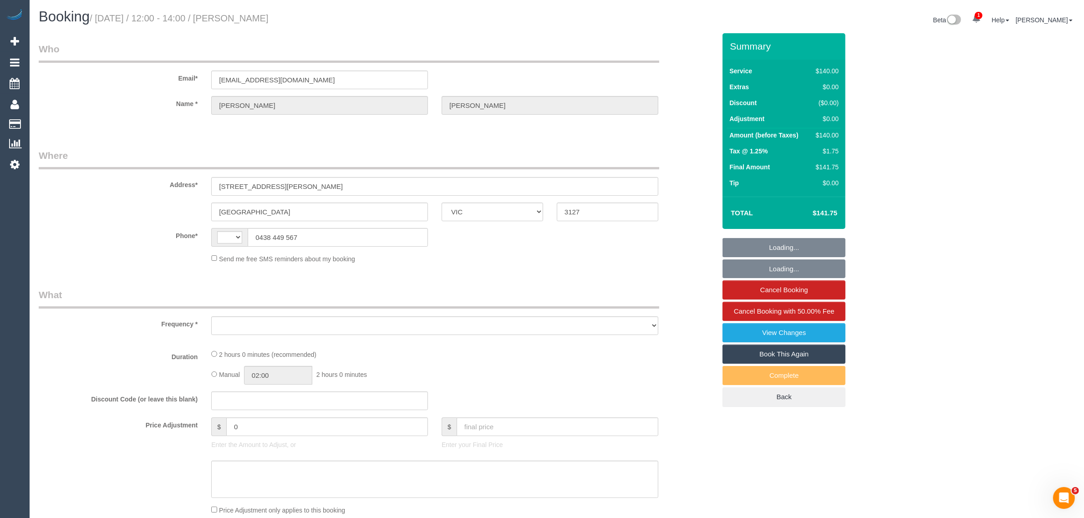
select select "number:24"
select select "number:12"
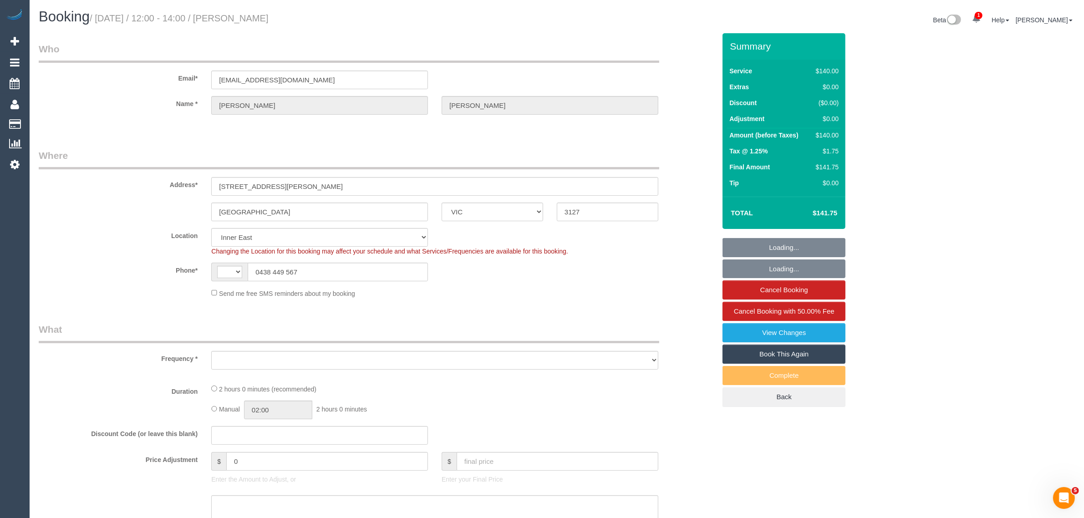
select select "string:AU"
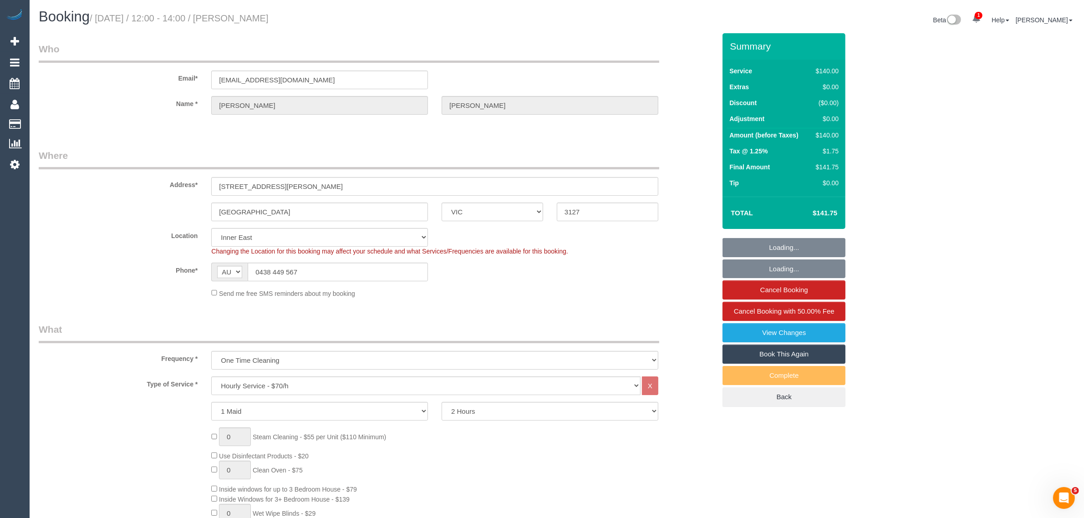
select select "object:1609"
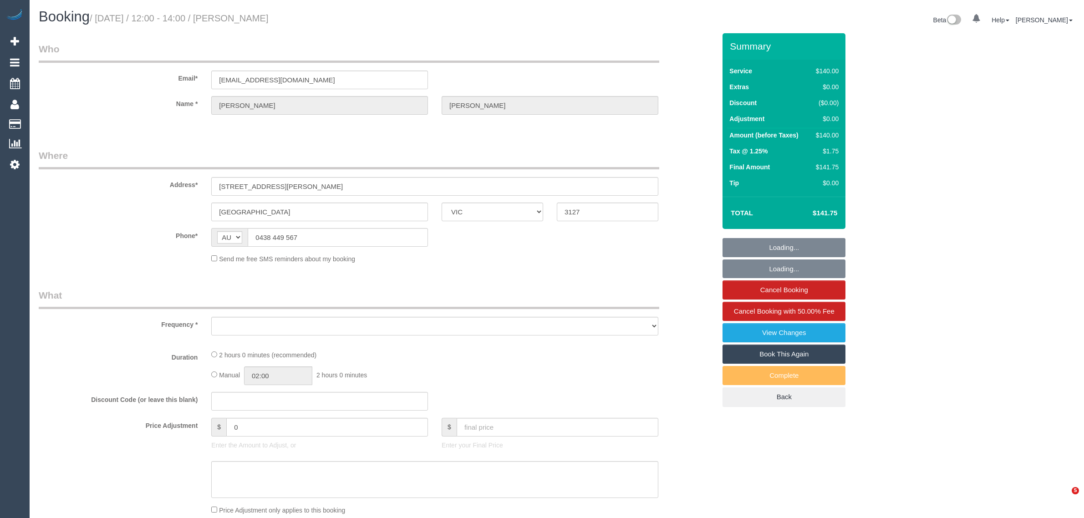
select select "VIC"
select select "string:stripe-pm_1RcfbX2GScqysDRV6cMESLr1"
select select "number:30"
select select "number:14"
select select "number:19"
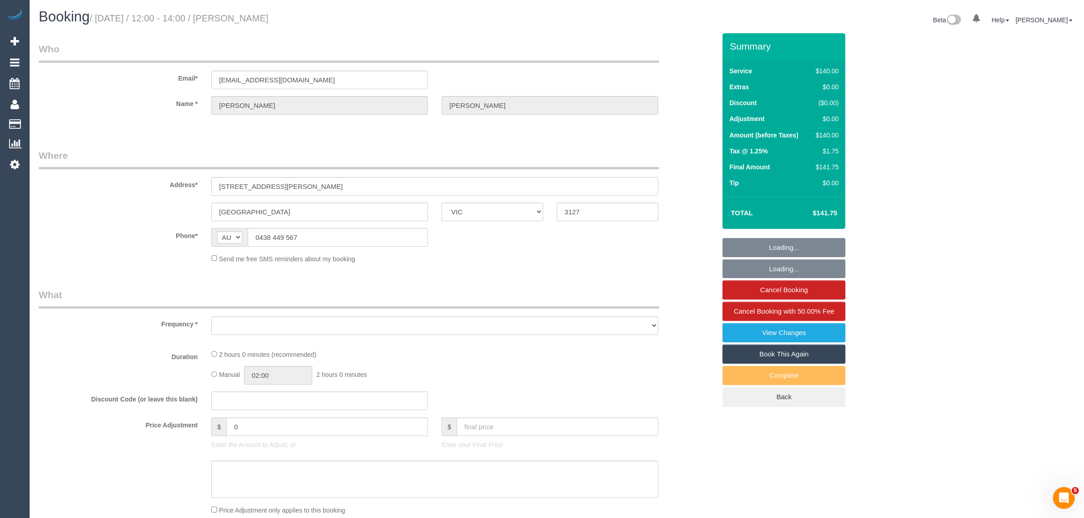
select select "number:24"
select select "number:12"
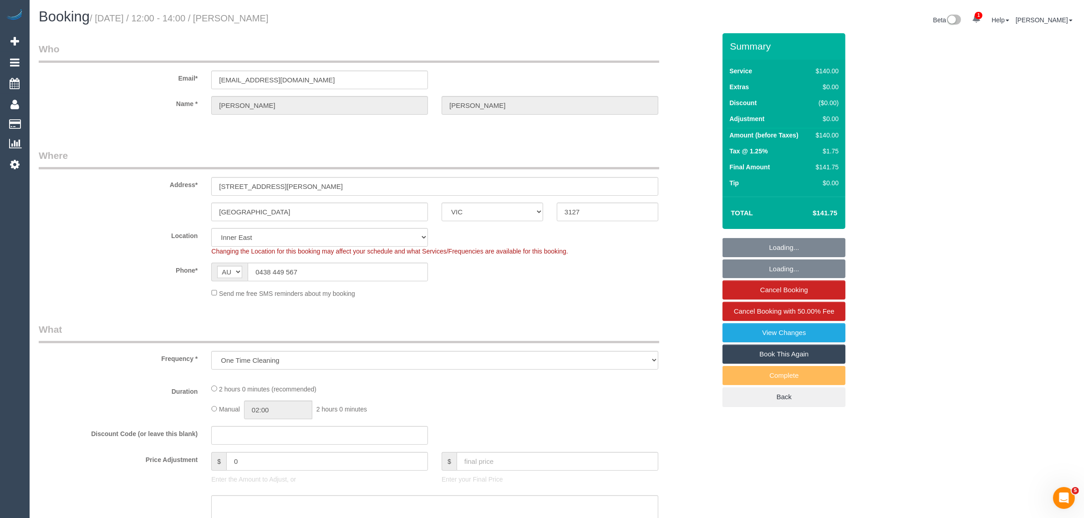
scroll to position [911, 0]
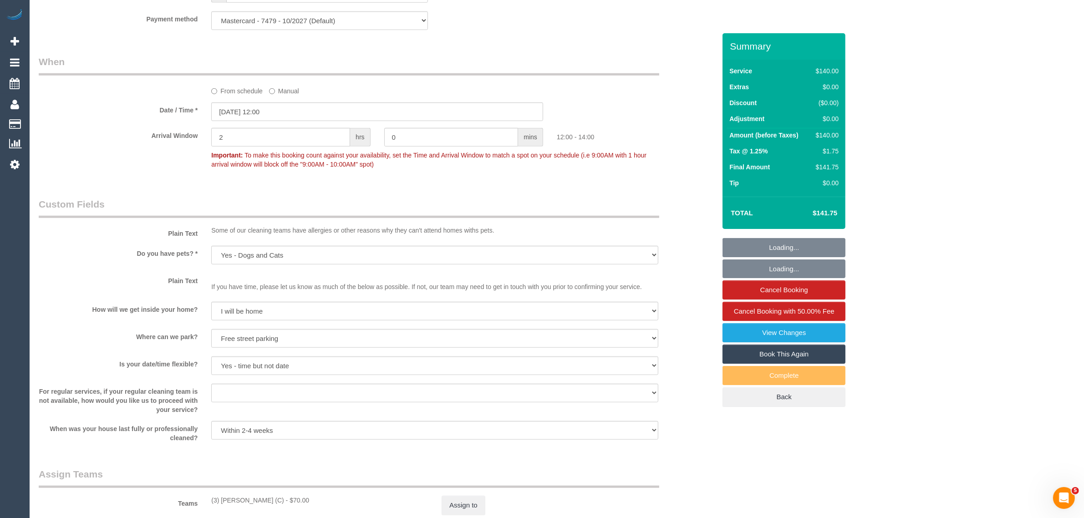
select select "object:1609"
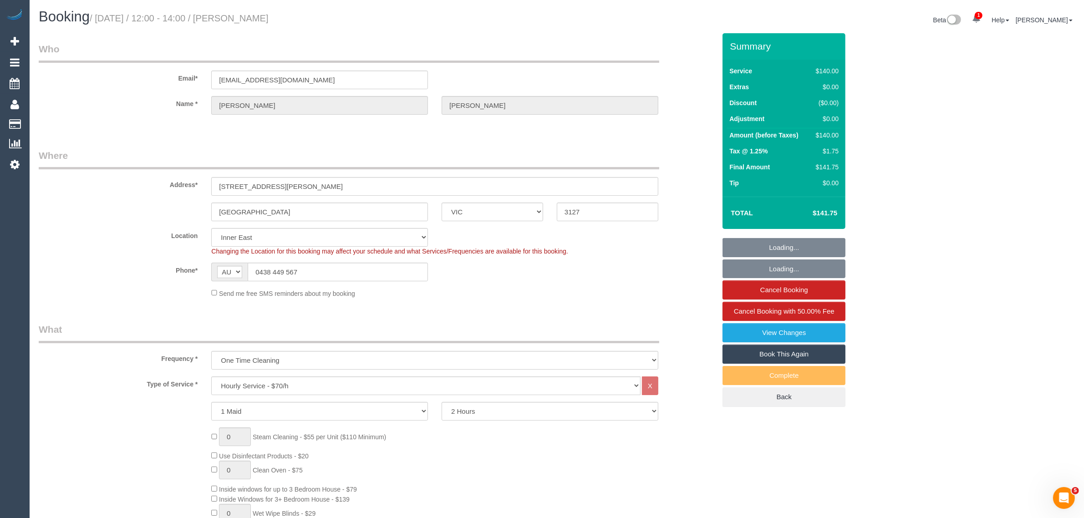
click at [349, 16] on h1 "Booking / October 04, 2025 / 12:00 - 14:00 / Renae Smith" at bounding box center [294, 16] width 511 height 15
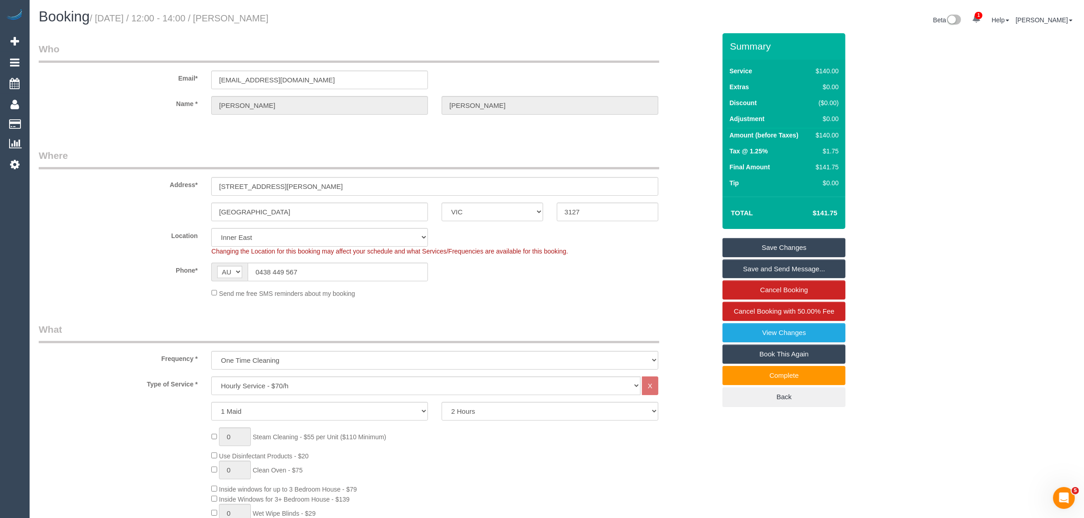
click at [420, 29] on div "Booking / October 04, 2025 / 12:00 - 14:00 / Renae Smith Beta 1 Your Notificati…" at bounding box center [557, 21] width 1050 height 24
drag, startPoint x: 324, startPoint y: 20, endPoint x: 241, endPoint y: 23, distance: 82.9
click at [241, 23] on h1 "Booking / October 04, 2025 / 12:00 - 14:00 / Renae Smith" at bounding box center [294, 16] width 511 height 15
copy small "[PERSON_NAME]"
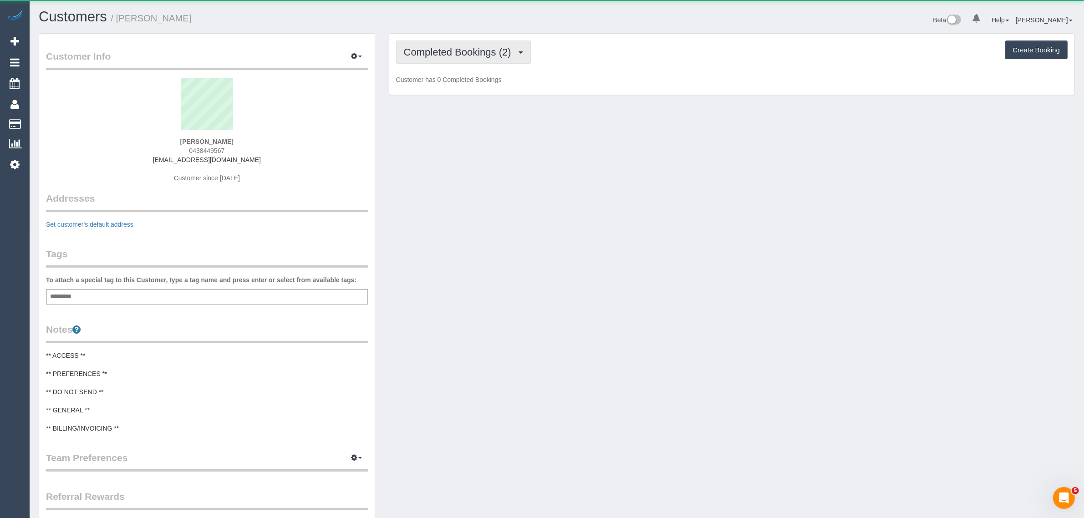
click at [477, 43] on button "Completed Bookings (2)" at bounding box center [463, 52] width 135 height 23
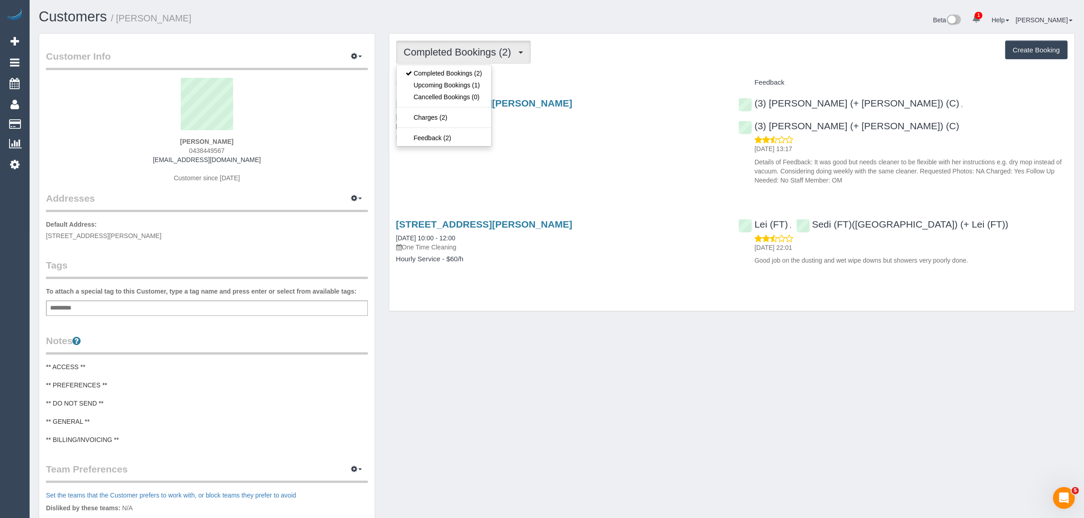
click at [612, 54] on div "Completed Bookings (2) Completed Bookings (2) Upcoming Bookings (1) Cancelled B…" at bounding box center [732, 52] width 672 height 23
click at [510, 60] on button "Completed Bookings (2)" at bounding box center [463, 52] width 135 height 23
click at [463, 87] on link "Upcoming Bookings (1)" at bounding box center [444, 85] width 95 height 12
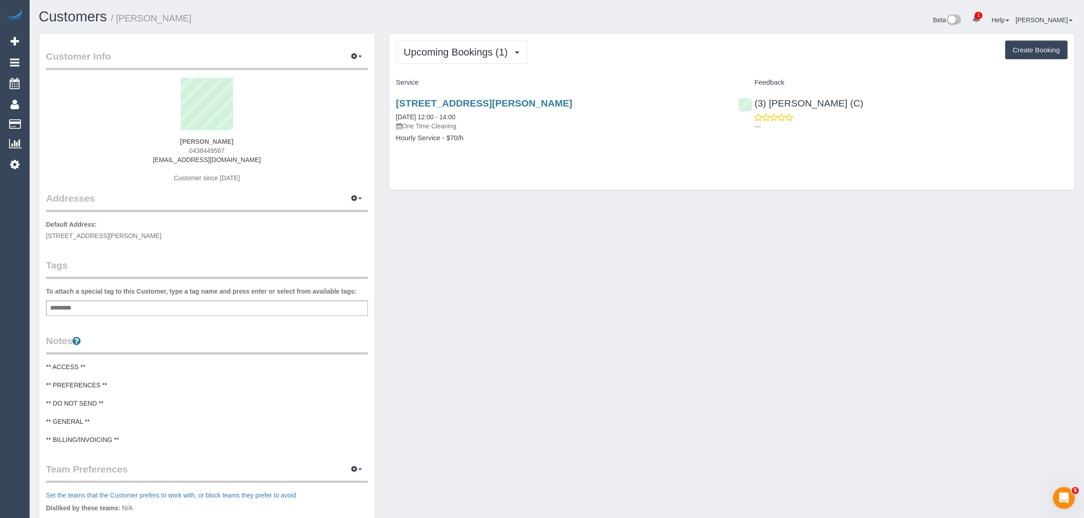
click at [472, 119] on div "[STREET_ADDRESS][PERSON_NAME] [DATE] 12:00 - 14:00 One Time Cleaning" at bounding box center [560, 114] width 329 height 33
drag, startPoint x: 232, startPoint y: 140, endPoint x: 192, endPoint y: 134, distance: 40.9
click at [192, 134] on div "[PERSON_NAME] 0438449567 [EMAIL_ADDRESS][DOMAIN_NAME] Customer since [DATE]" at bounding box center [207, 135] width 322 height 114
copy div "[PERSON_NAME]"
drag, startPoint x: 868, startPoint y: 275, endPoint x: 869, endPoint y: 251, distance: 24.2
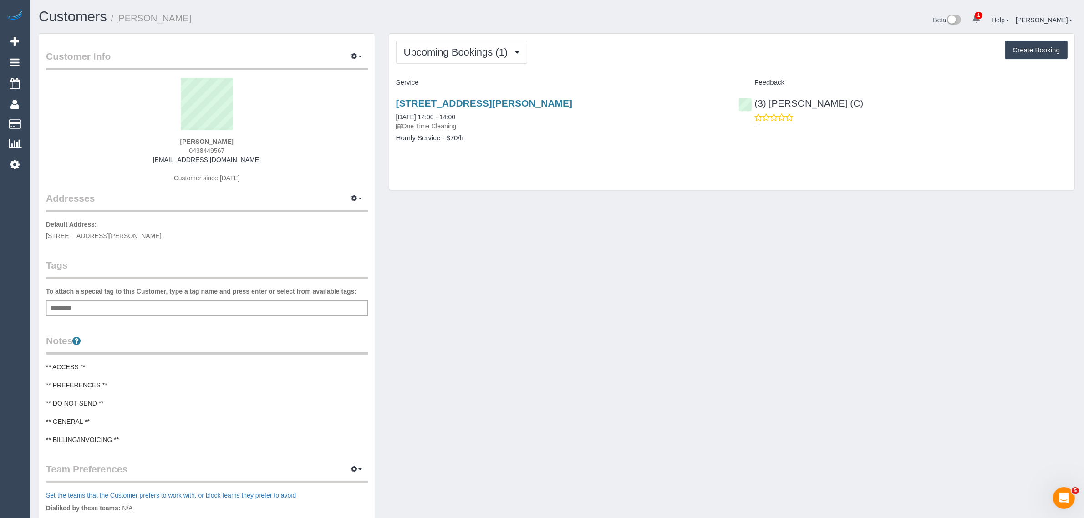
click at [868, 275] on div "Customer Info Edit Contact Info Send Message Email Preferences Special Sales Ta…" at bounding box center [557, 361] width 1050 height 656
drag, startPoint x: 882, startPoint y: 105, endPoint x: 759, endPoint y: 97, distance: 123.2
click at [758, 97] on div "(3) [PERSON_NAME] (C) ---" at bounding box center [903, 112] width 343 height 45
copy link "3) [PERSON_NAME] (C)"
drag, startPoint x: 235, startPoint y: 139, endPoint x: 185, endPoint y: 137, distance: 49.7
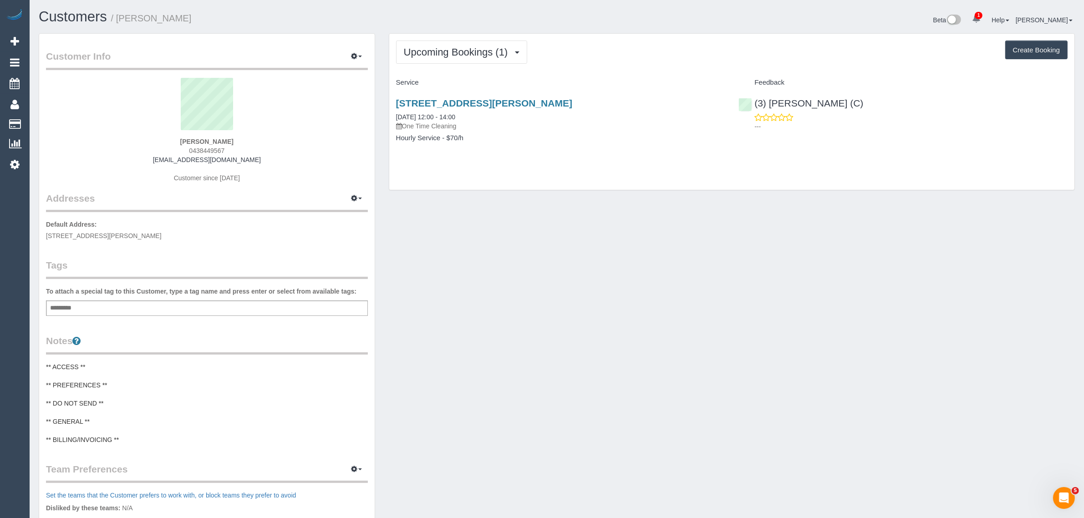
click at [185, 137] on div "[PERSON_NAME] 0438449567 [EMAIL_ADDRESS][DOMAIN_NAME] Customer since [DATE]" at bounding box center [207, 135] width 322 height 114
copy strong "[PERSON_NAME]"
drag, startPoint x: 567, startPoint y: 58, endPoint x: 536, endPoint y: 71, distance: 34.5
click at [567, 58] on div "Upcoming Bookings (1) Completed Bookings (2) Upcoming Bookings (1) Cancelled Bo…" at bounding box center [732, 52] width 672 height 23
drag, startPoint x: 393, startPoint y: 117, endPoint x: 427, endPoint y: 112, distance: 34.5
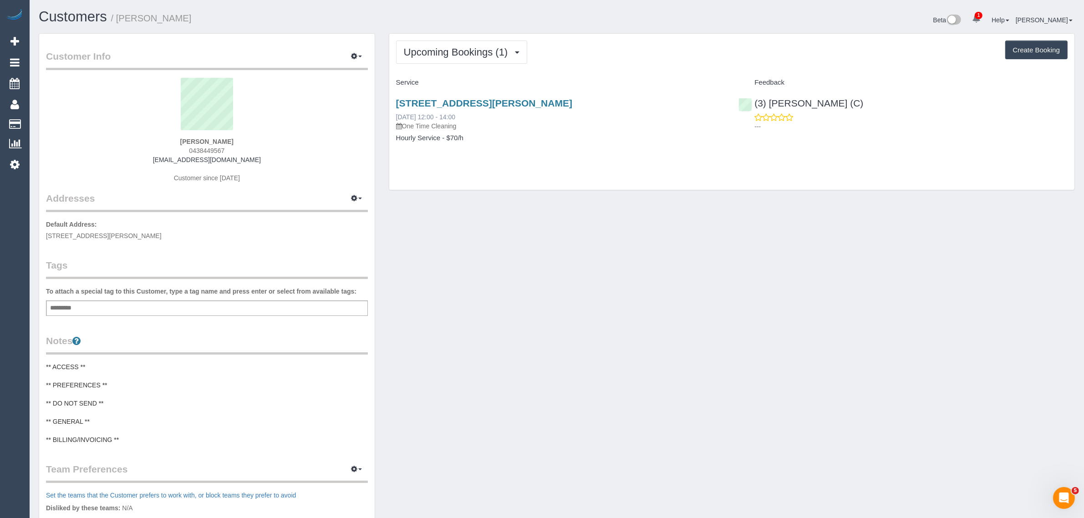
click at [427, 112] on div "[STREET_ADDRESS][PERSON_NAME] [DATE] 12:00 - 14:00 One Time Cleaning Hourly Ser…" at bounding box center [560, 125] width 343 height 70
copy link "[DATE]"
click at [162, 304] on div "Add a tag" at bounding box center [207, 308] width 322 height 15
type input "***"
paste input "**********"
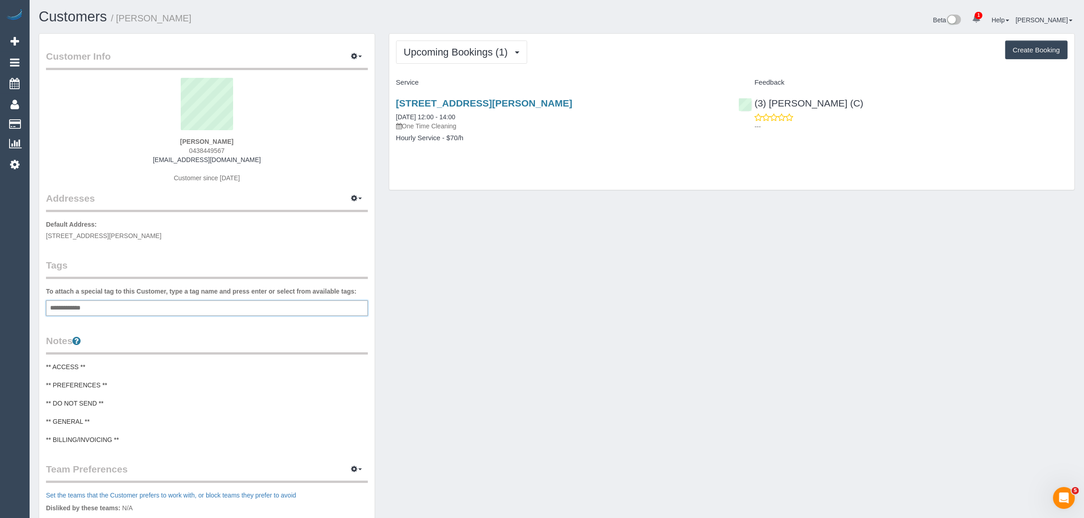
click at [64, 306] on input "**********" at bounding box center [72, 308] width 49 height 12
type input "**********"
click at [143, 310] on div "**********" at bounding box center [207, 308] width 322 height 15
click at [418, 358] on div "Customer Info Edit Contact Info Send Message Email Preferences Special Sales Ta…" at bounding box center [557, 362] width 1050 height 658
